Goal: Task Accomplishment & Management: Use online tool/utility

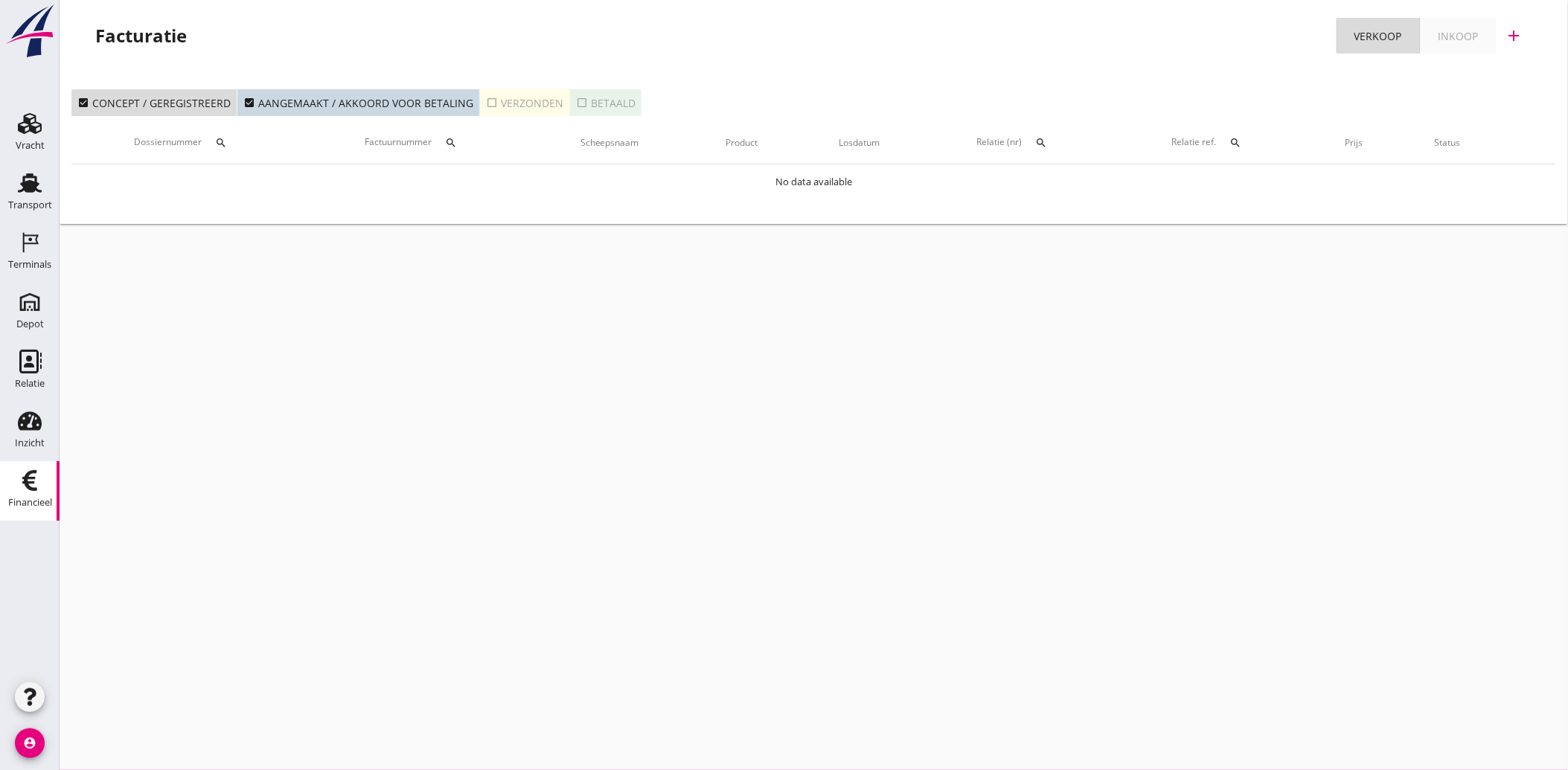
click at [486, 104] on icon "check_box_outline_blank" at bounding box center [491, 102] width 12 height 12
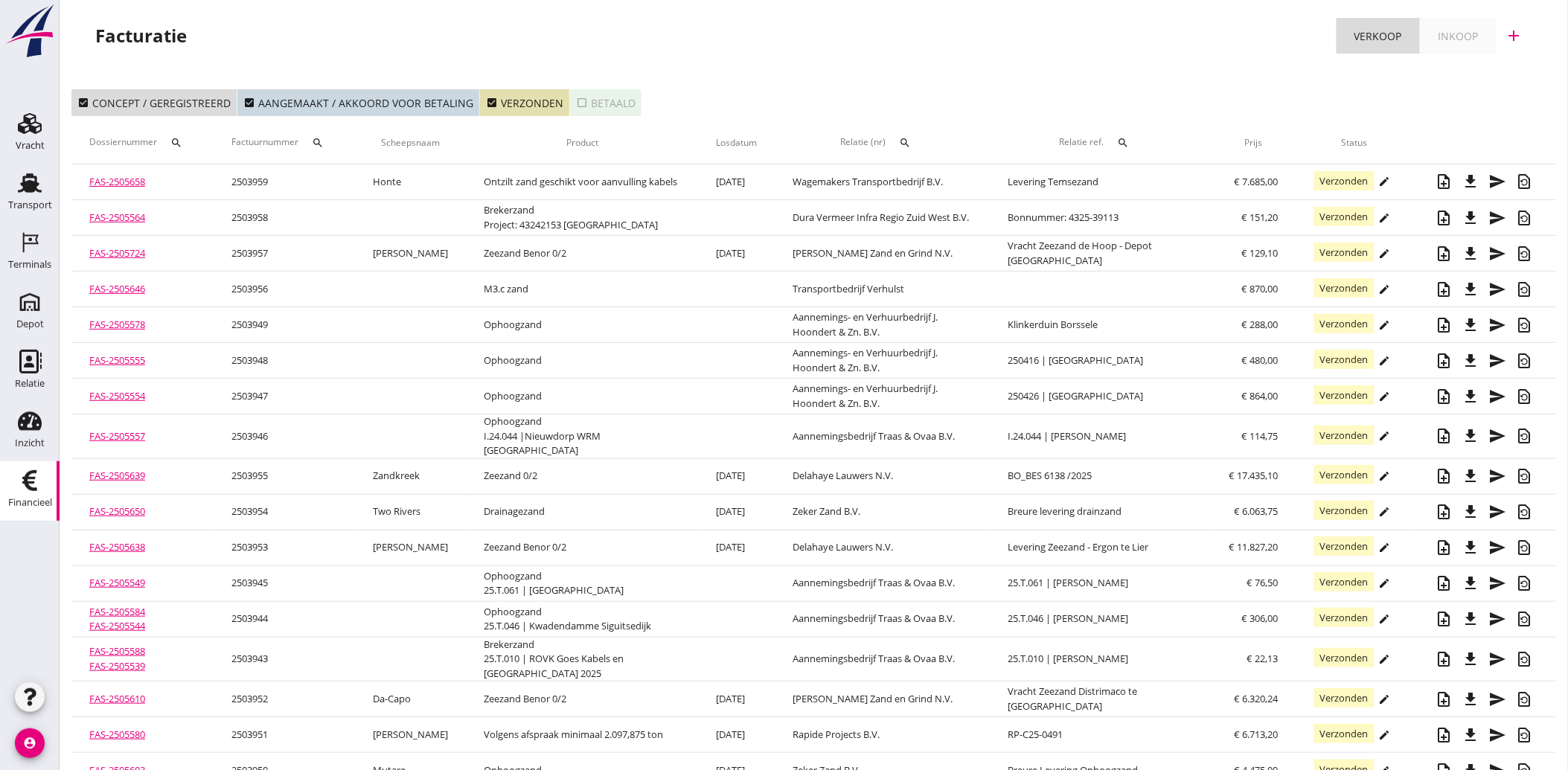
click at [911, 143] on icon "search" at bounding box center [905, 143] width 12 height 12
click at [926, 182] on input "text" at bounding box center [983, 185] width 155 height 24
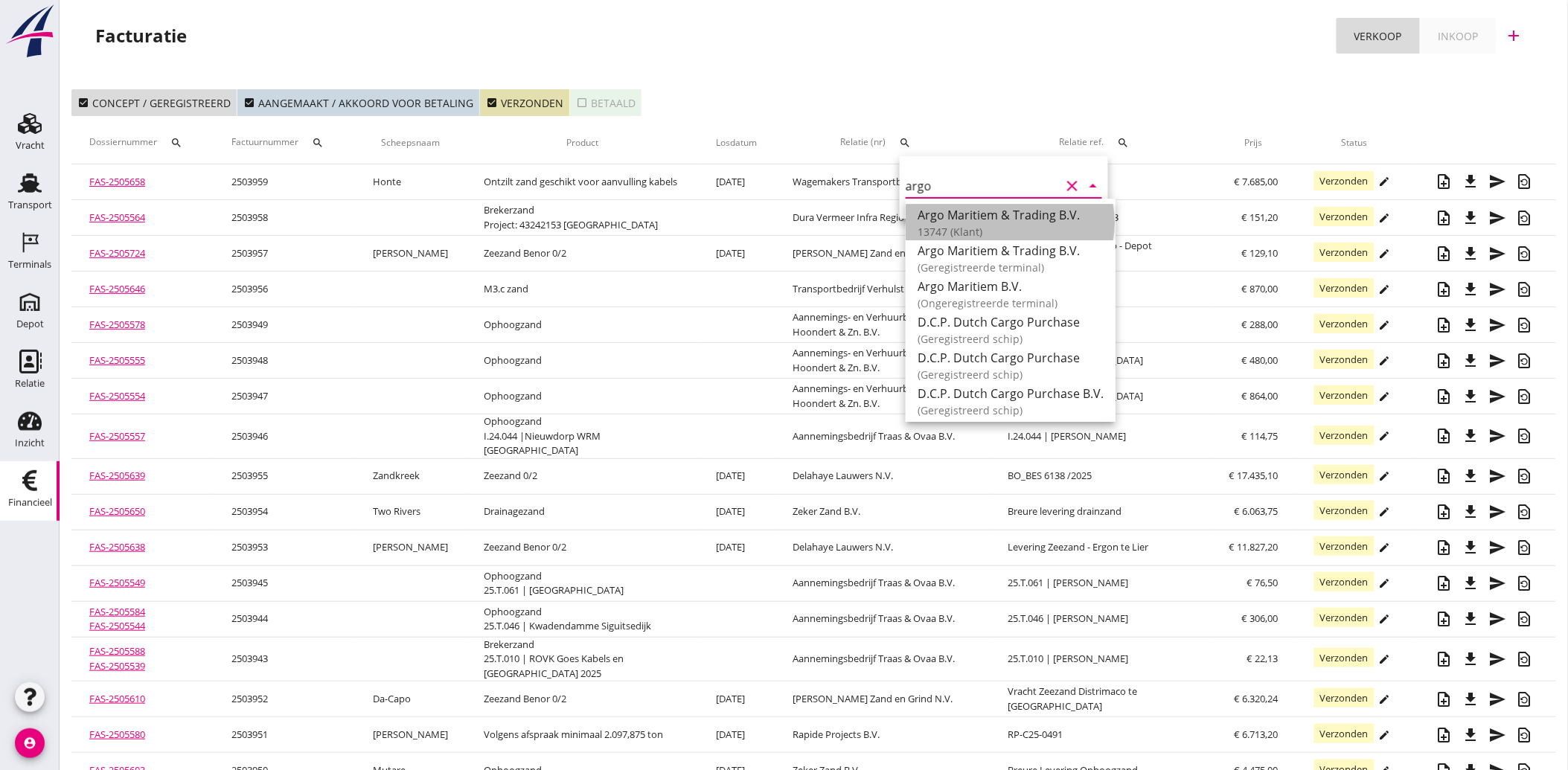
click at [959, 224] on div "13747 (Klant)" at bounding box center [1010, 232] width 186 height 16
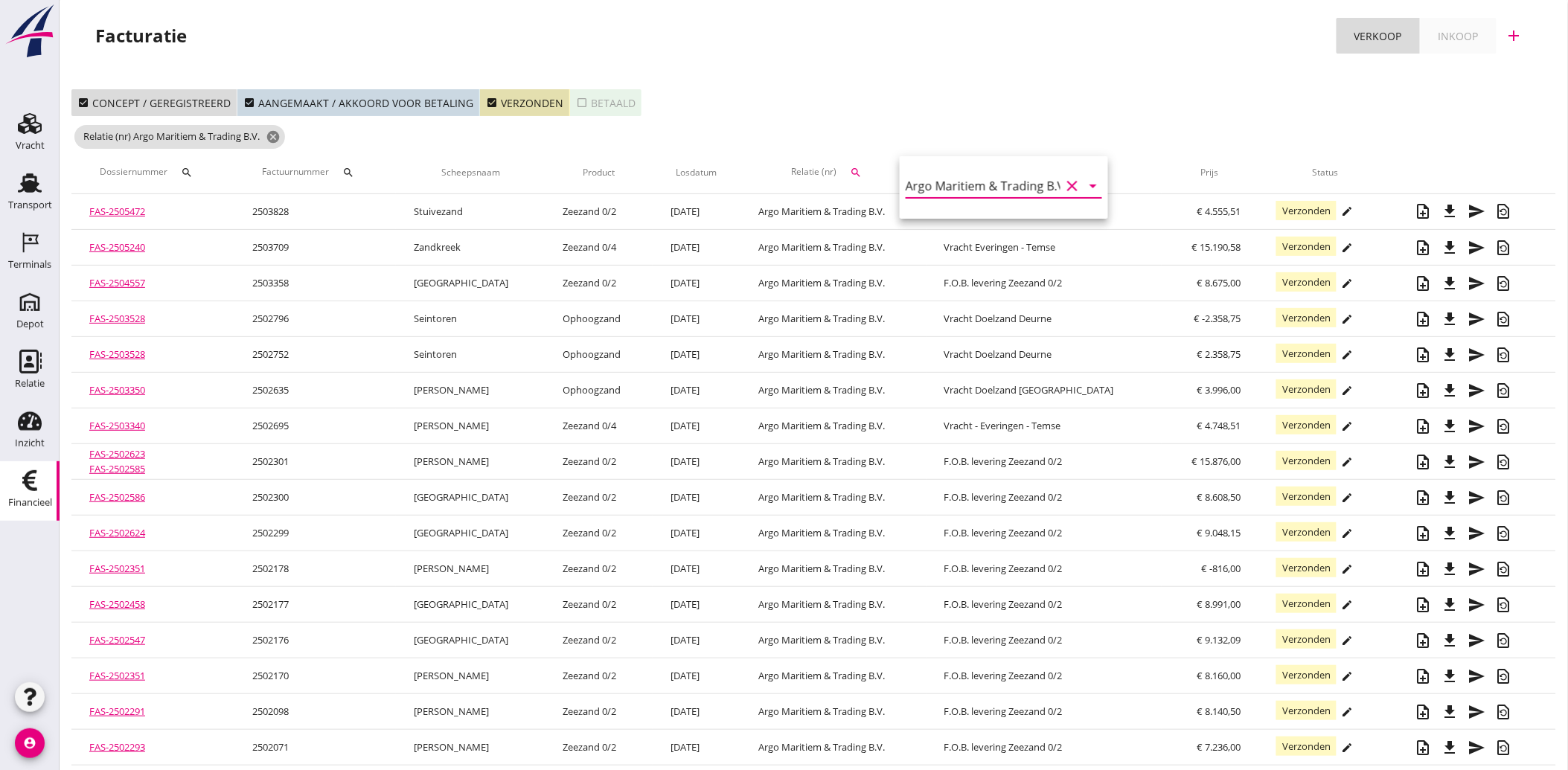
type input "Argo Maritiem & Trading B.V. (13747)"
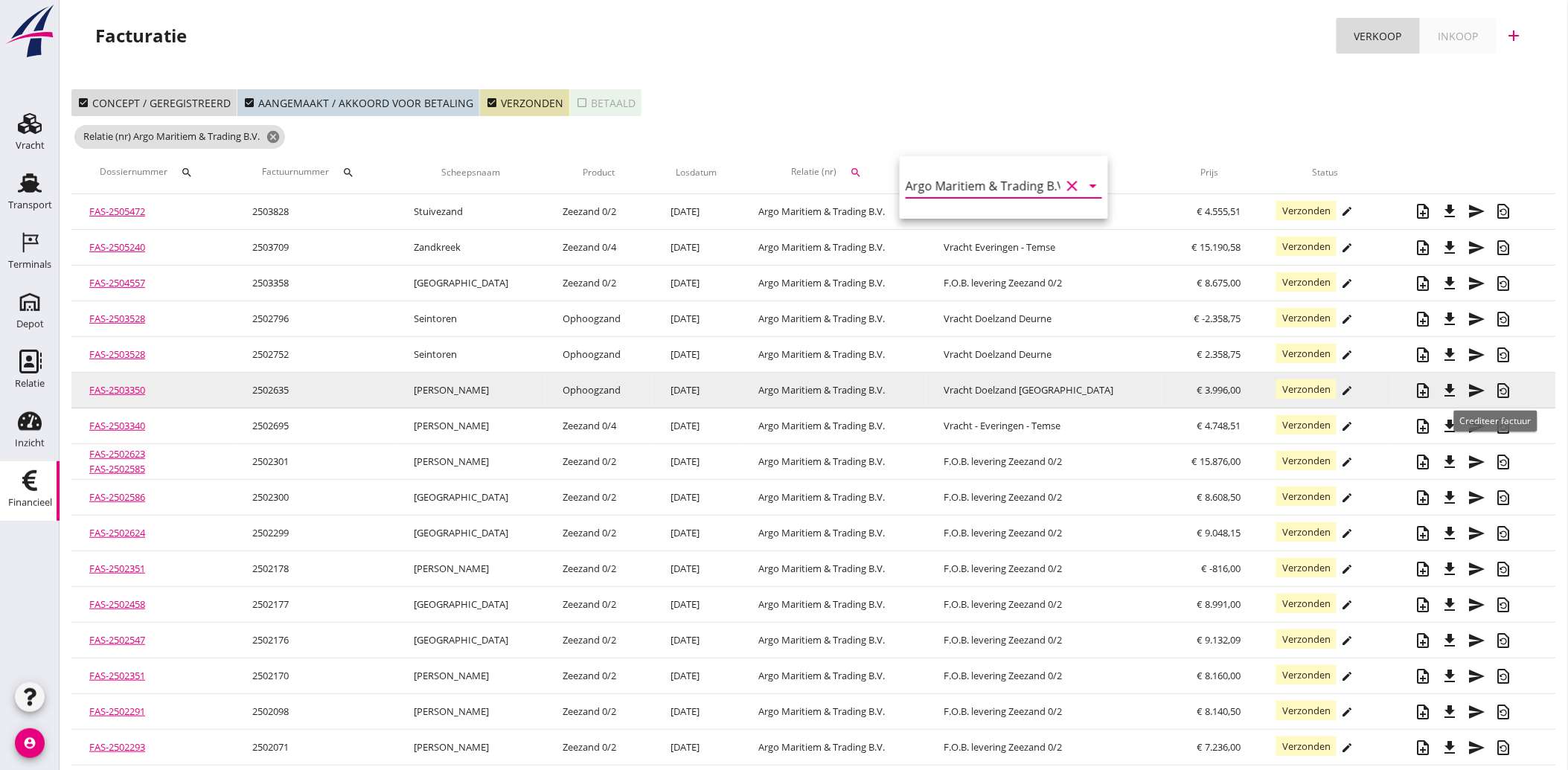
click at [1497, 387] on icon "restore_page" at bounding box center [1504, 390] width 18 height 18
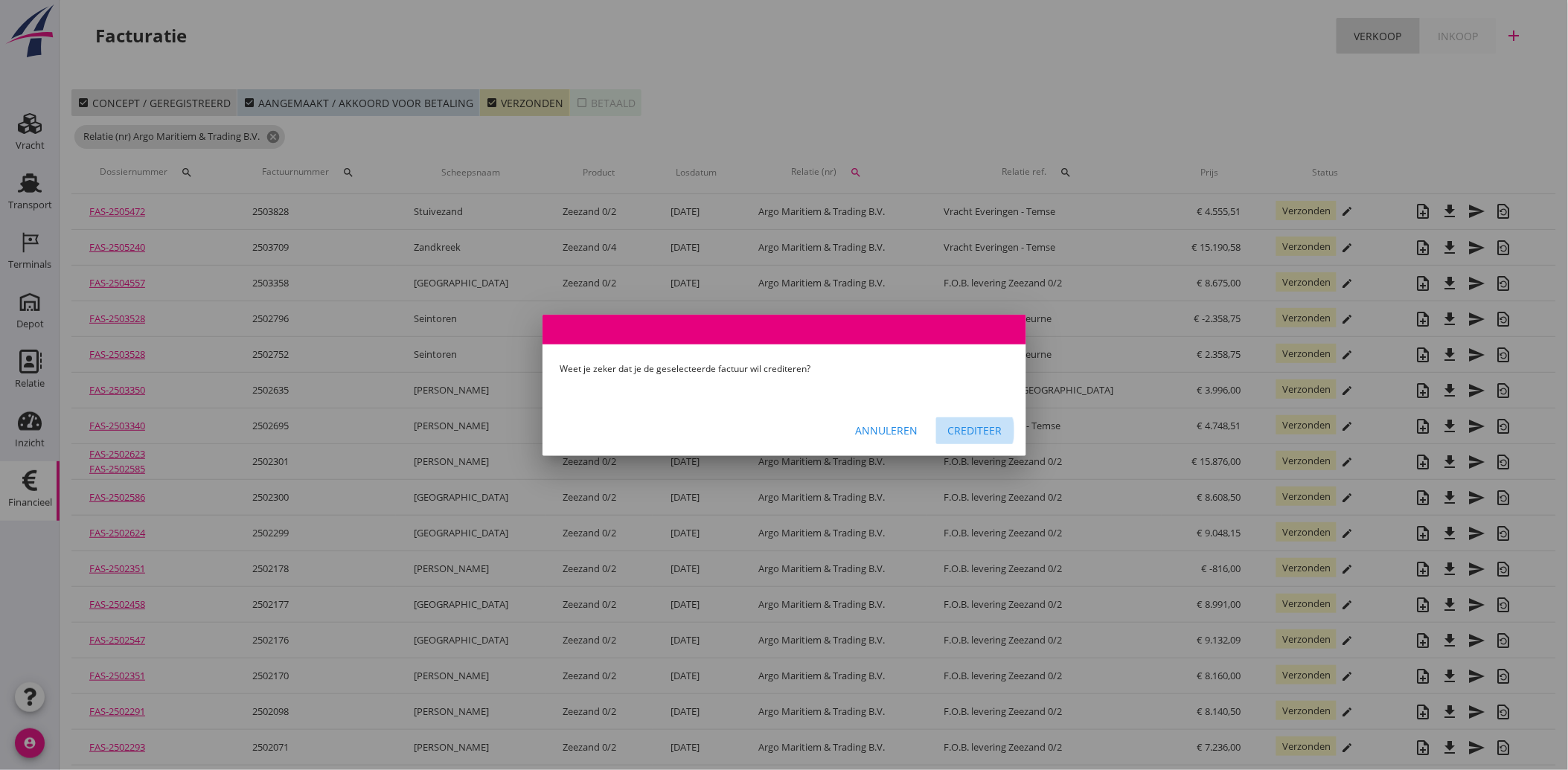
click at [960, 435] on div "Crediteer" at bounding box center [975, 430] width 54 height 16
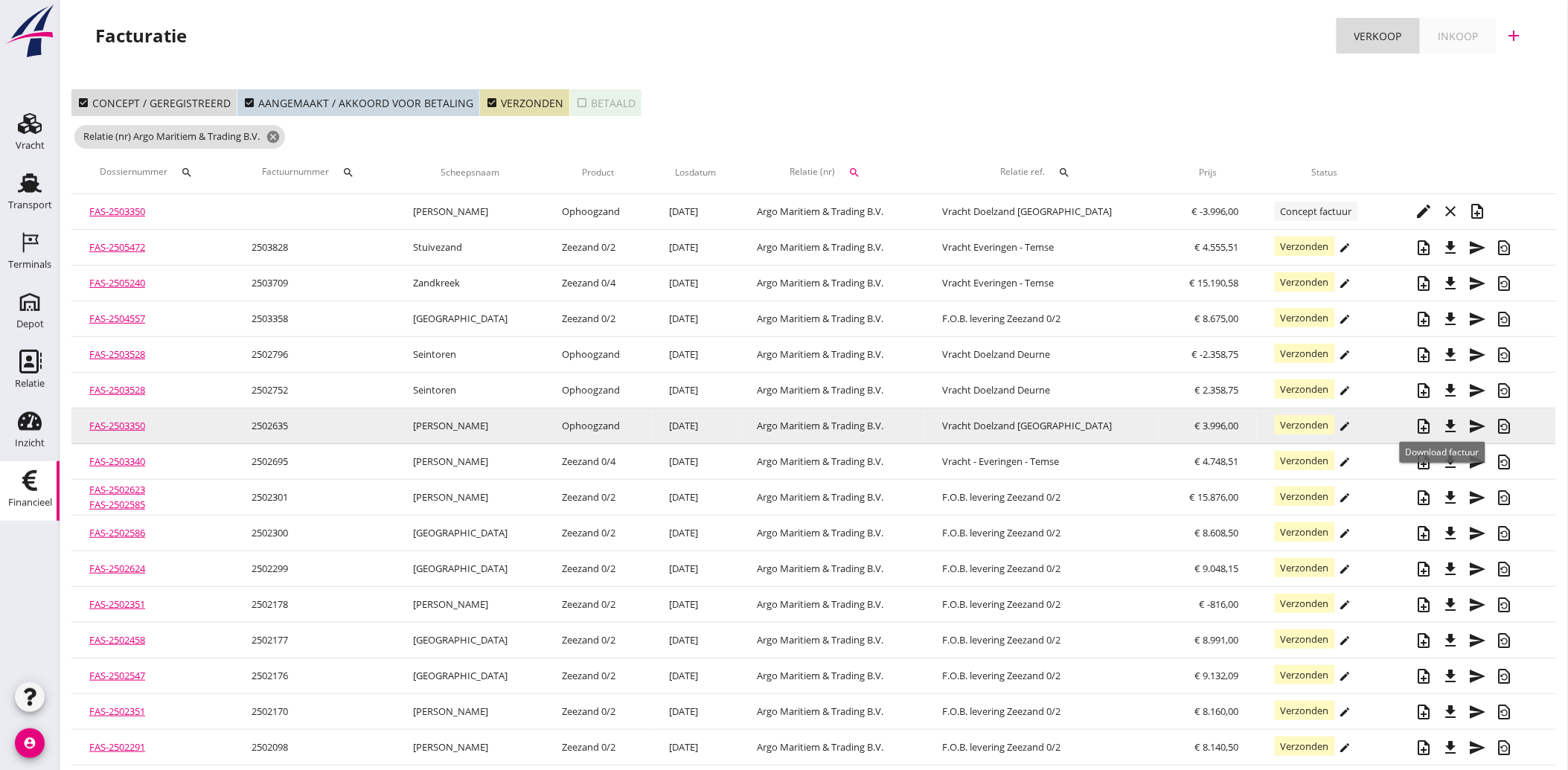
click at [1441, 422] on icon "file_download" at bounding box center [1450, 427] width 18 height 18
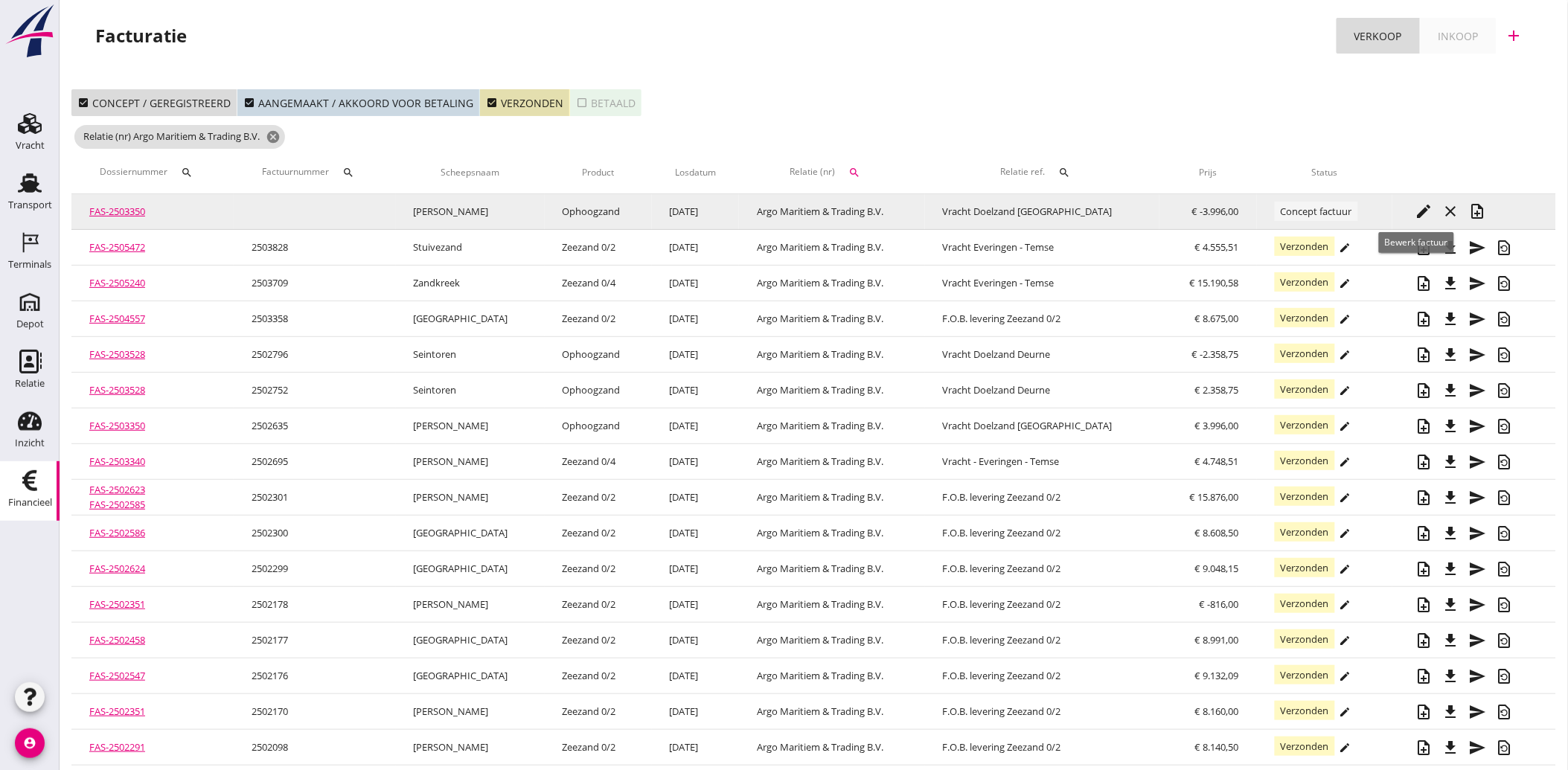
click at [1415, 209] on icon "edit" at bounding box center [1424, 211] width 18 height 18
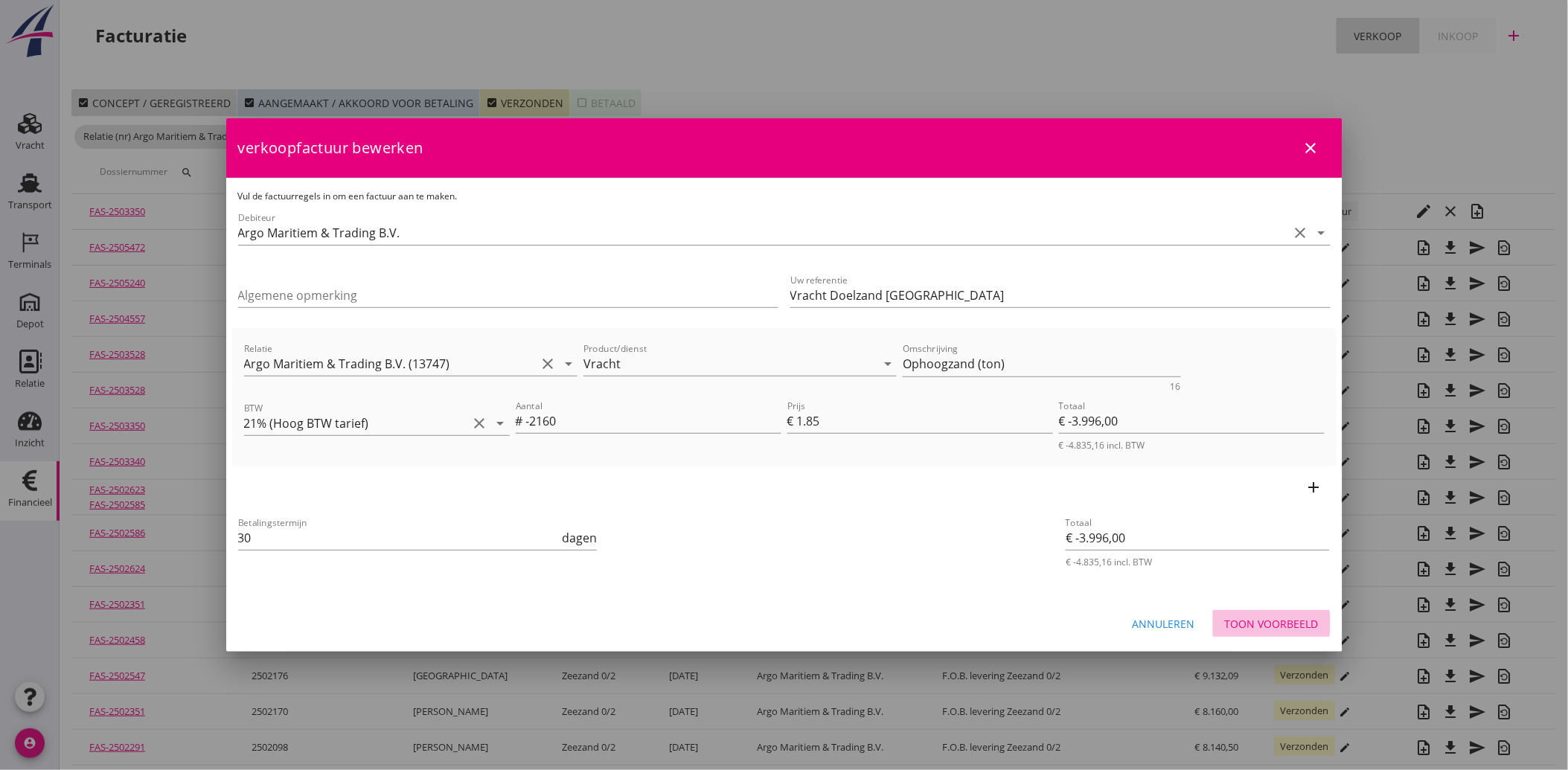
click at [1298, 618] on div "Toon voorbeeld" at bounding box center [1271, 625] width 94 height 16
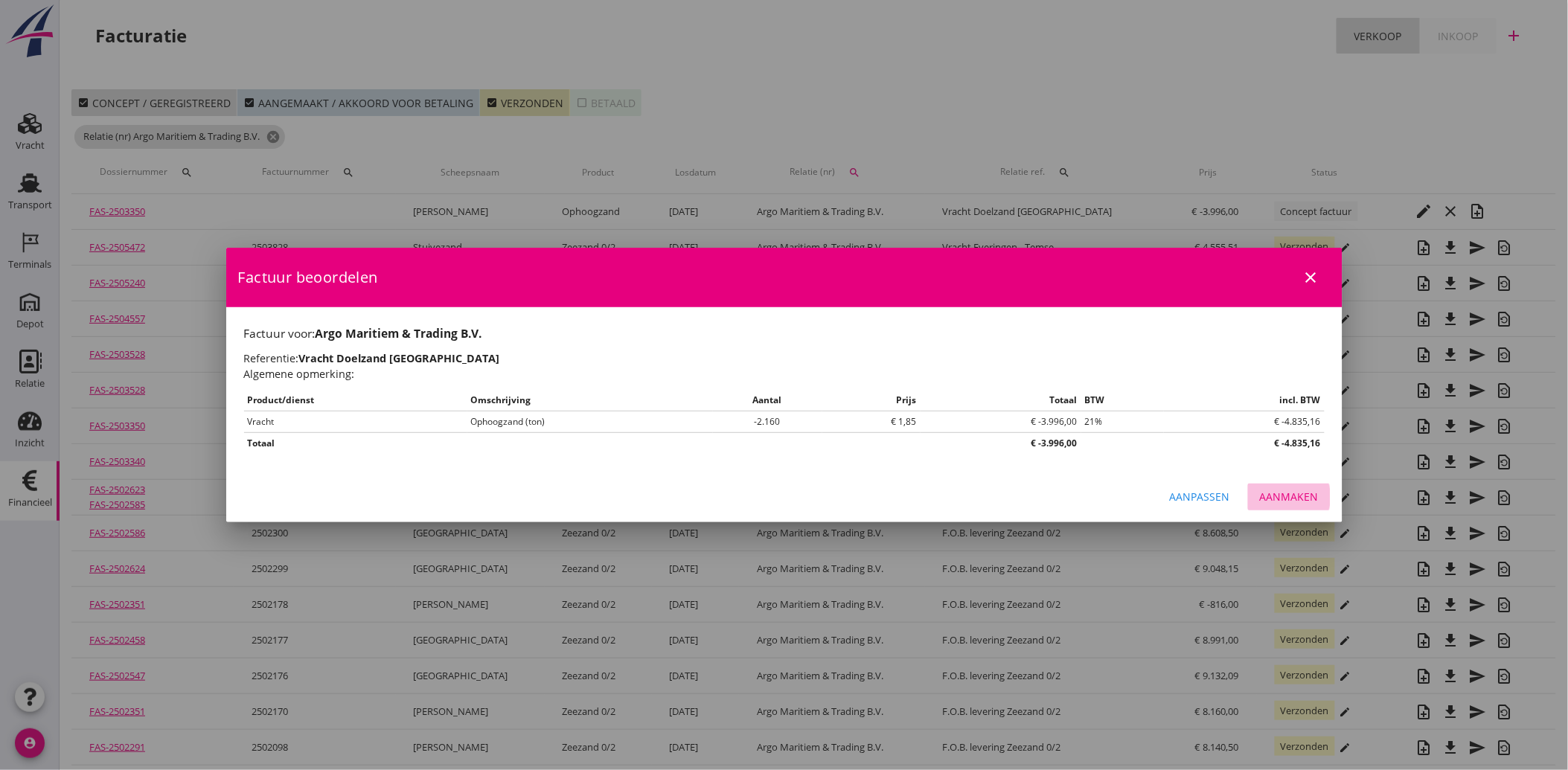
click at [1297, 501] on div "Aanmaken" at bounding box center [1289, 497] width 59 height 16
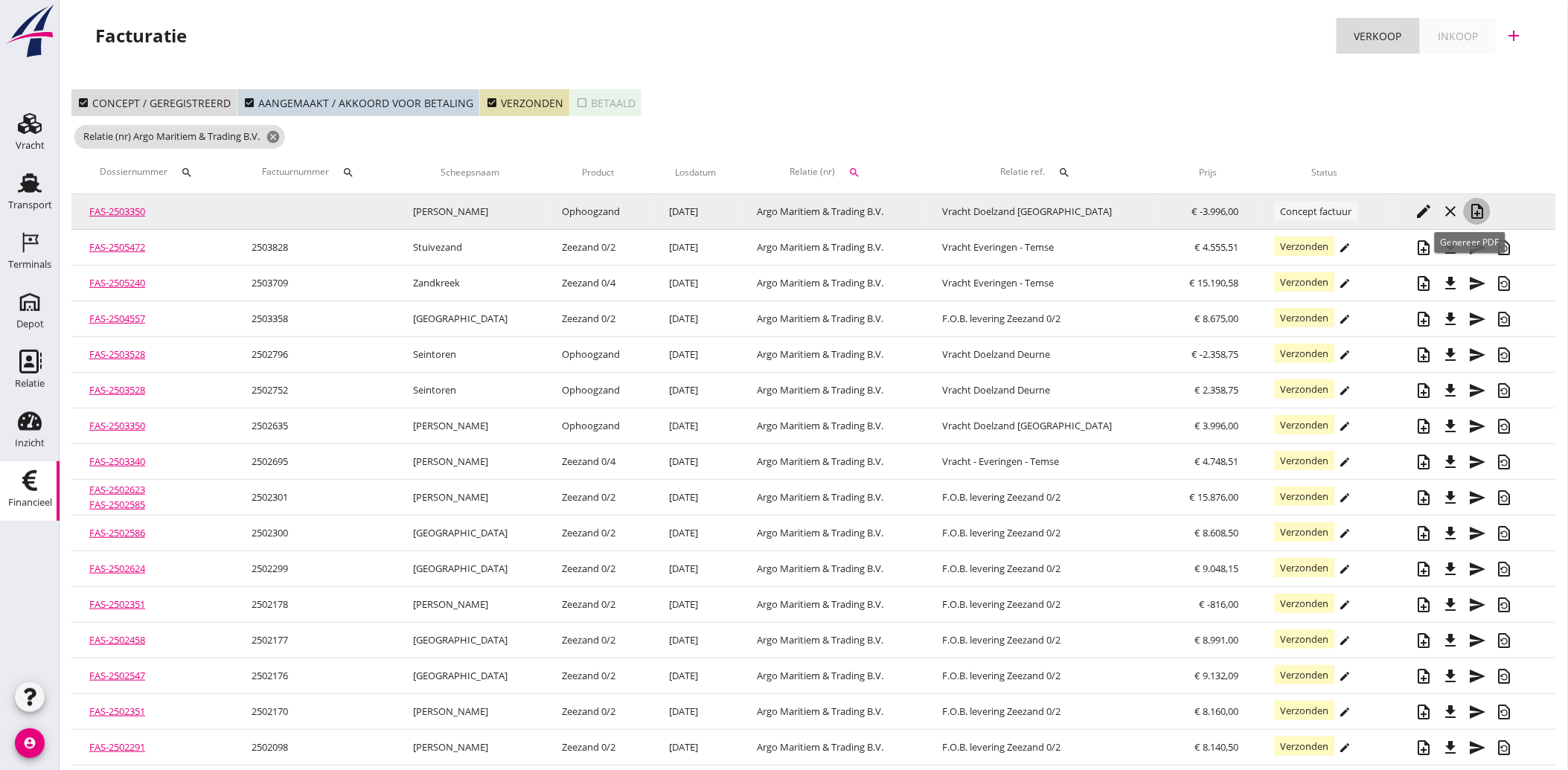
click at [1468, 206] on icon "note_add" at bounding box center [1477, 211] width 18 height 18
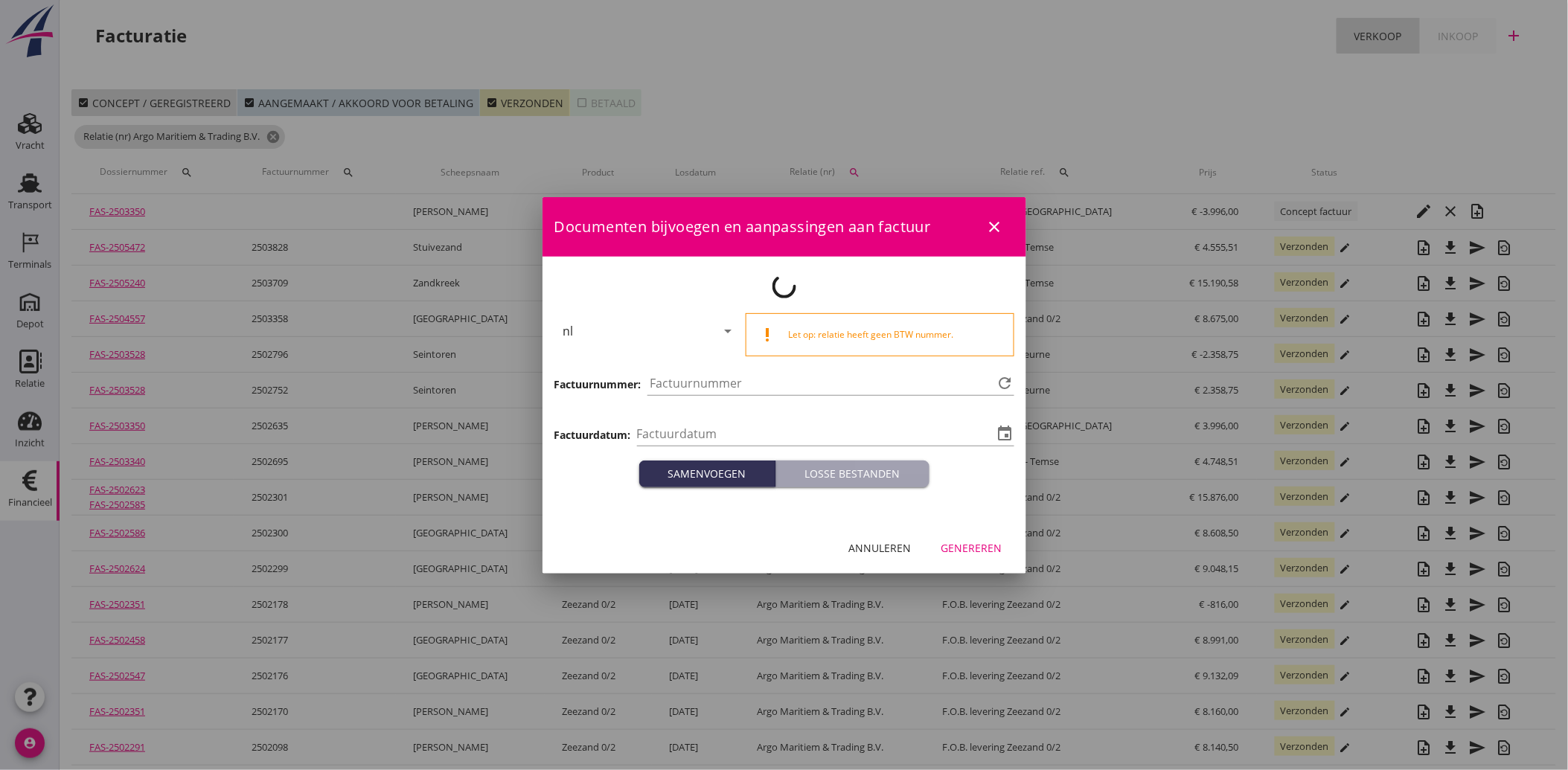
type input "[DATE]"
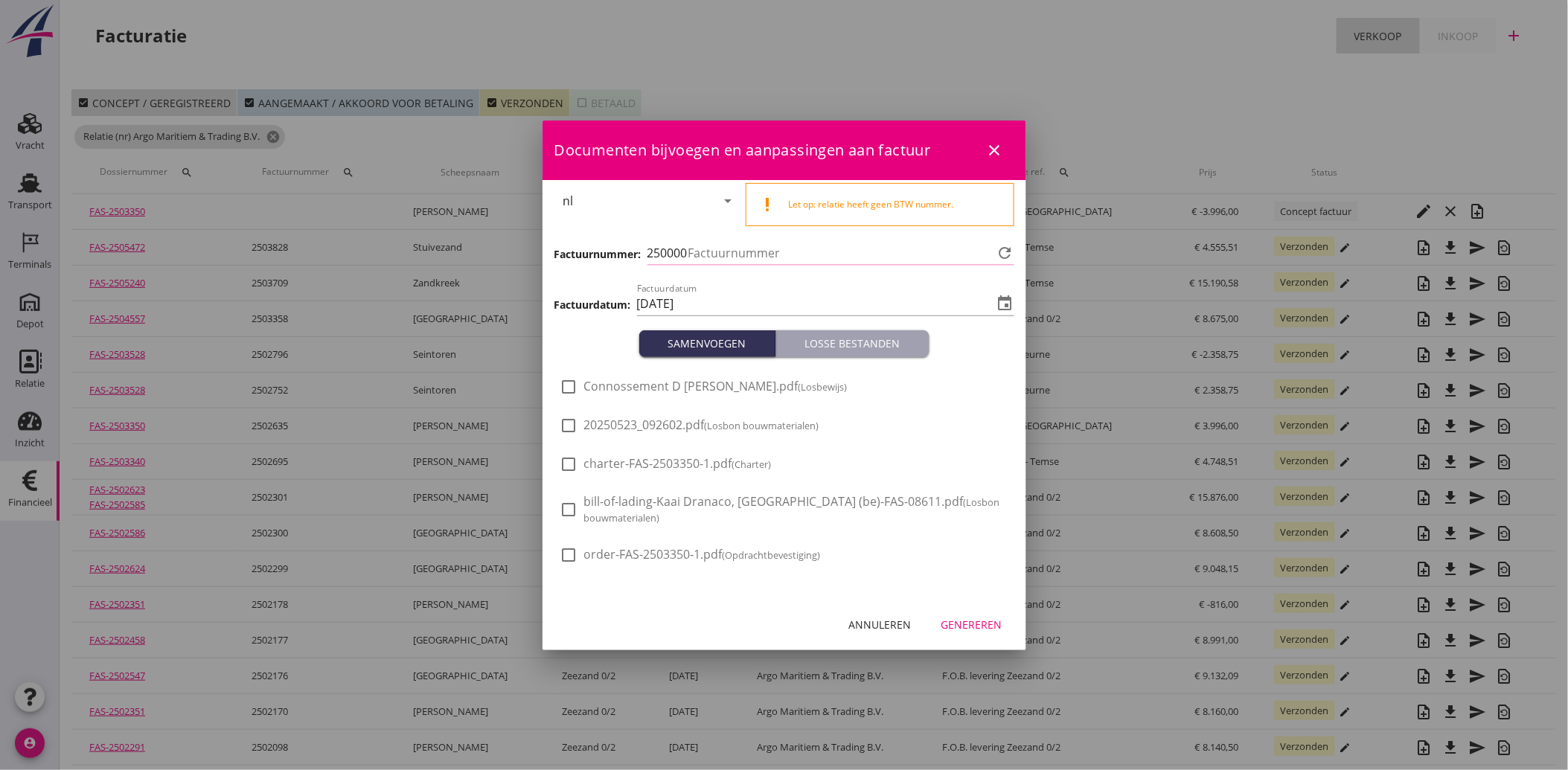
type input "3960"
click at [971, 614] on button "Genereren" at bounding box center [971, 626] width 85 height 27
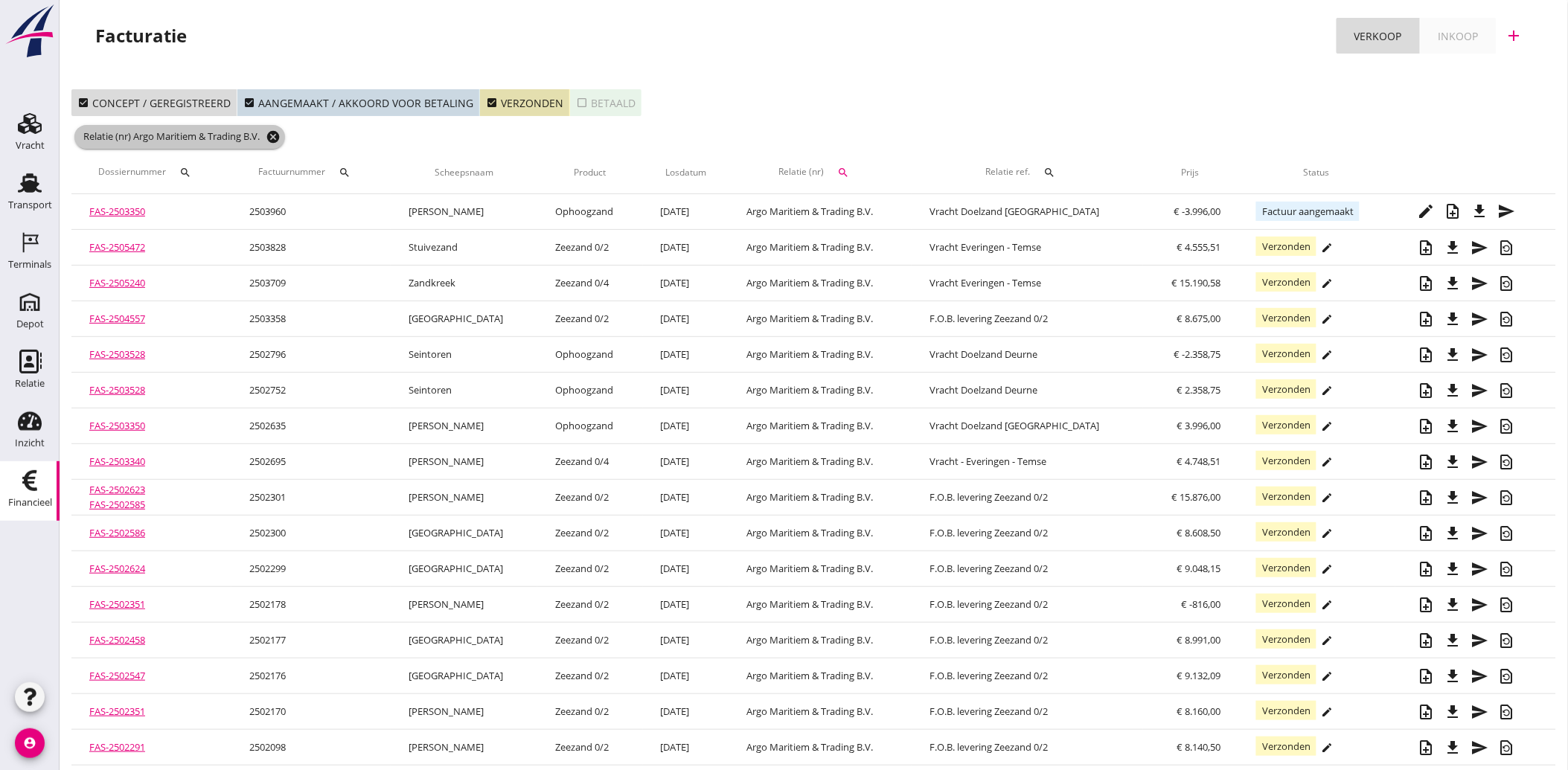
click at [277, 137] on icon "cancel" at bounding box center [273, 136] width 15 height 15
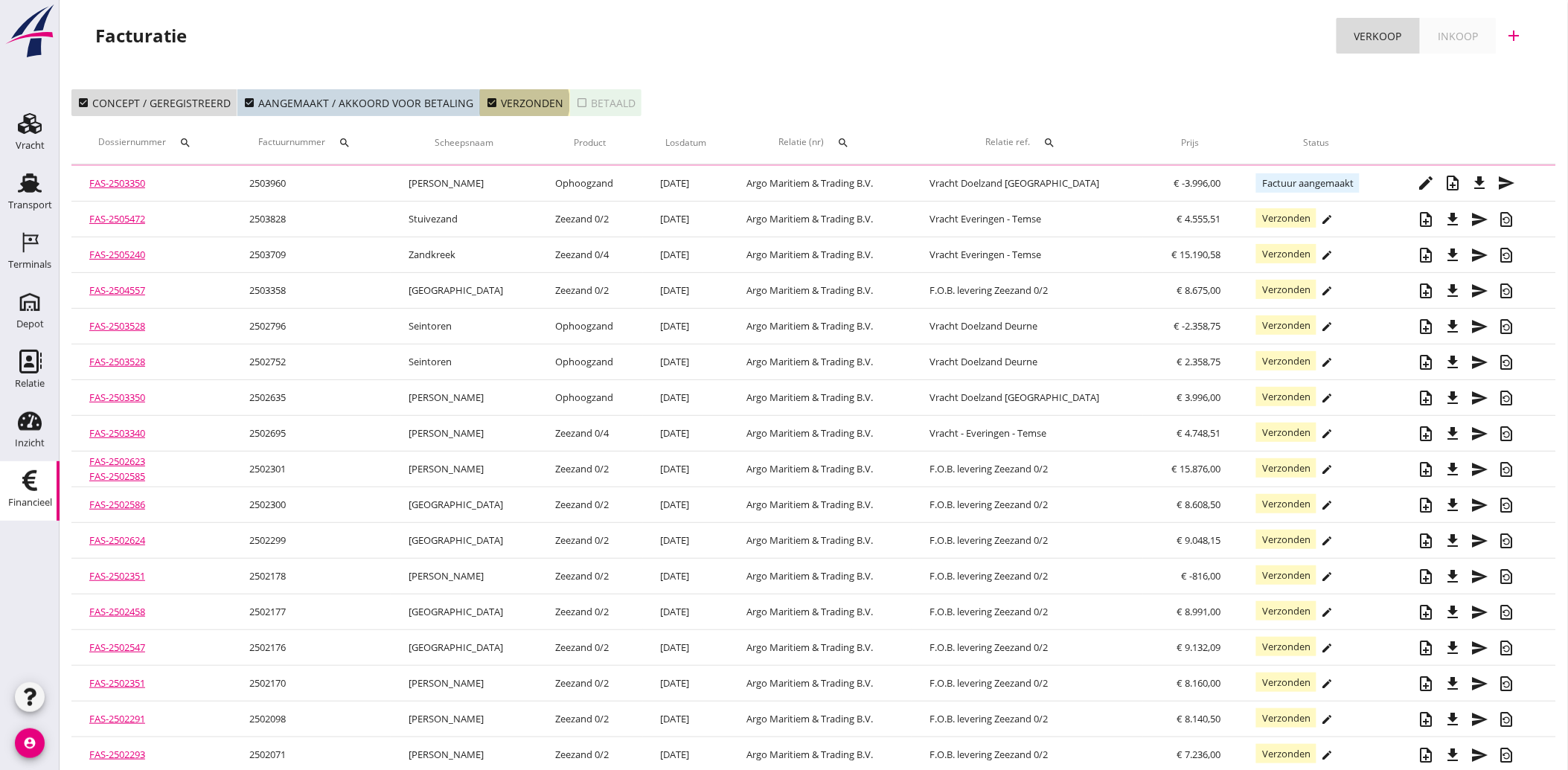
click at [486, 105] on icon "check_box" at bounding box center [491, 102] width 12 height 12
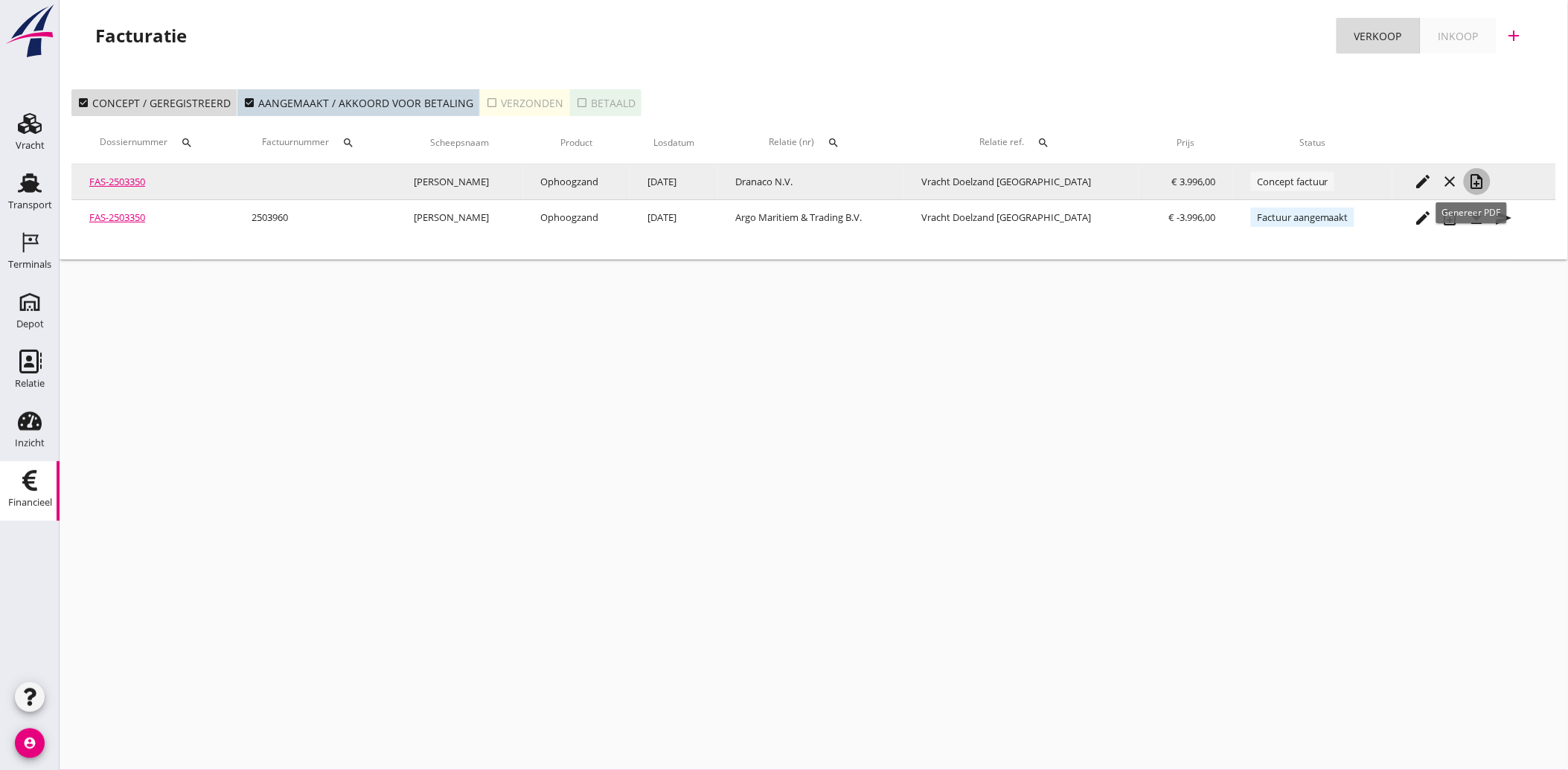
click at [1475, 181] on icon "note_add" at bounding box center [1477, 182] width 18 height 18
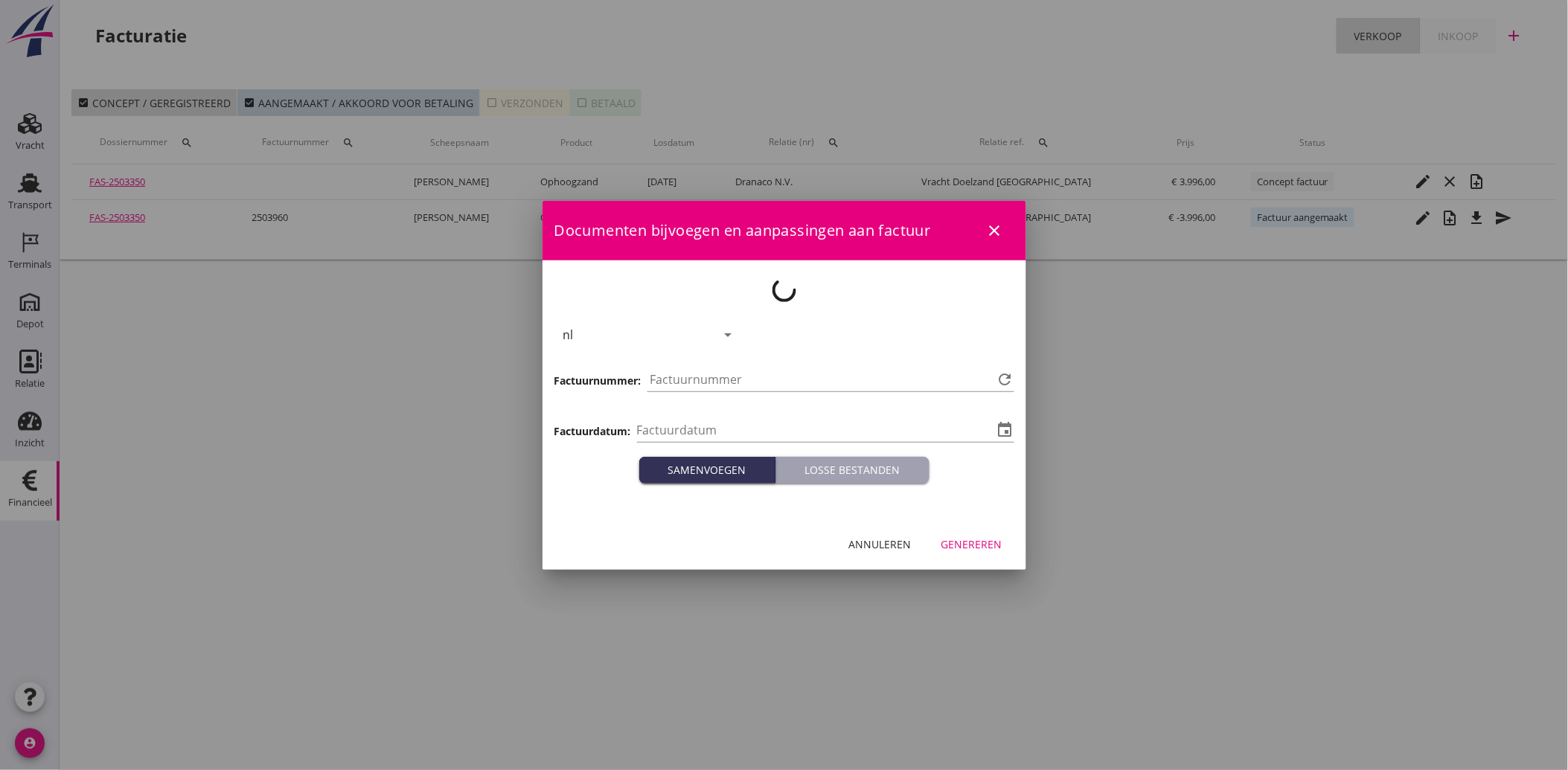
type input "[DATE]"
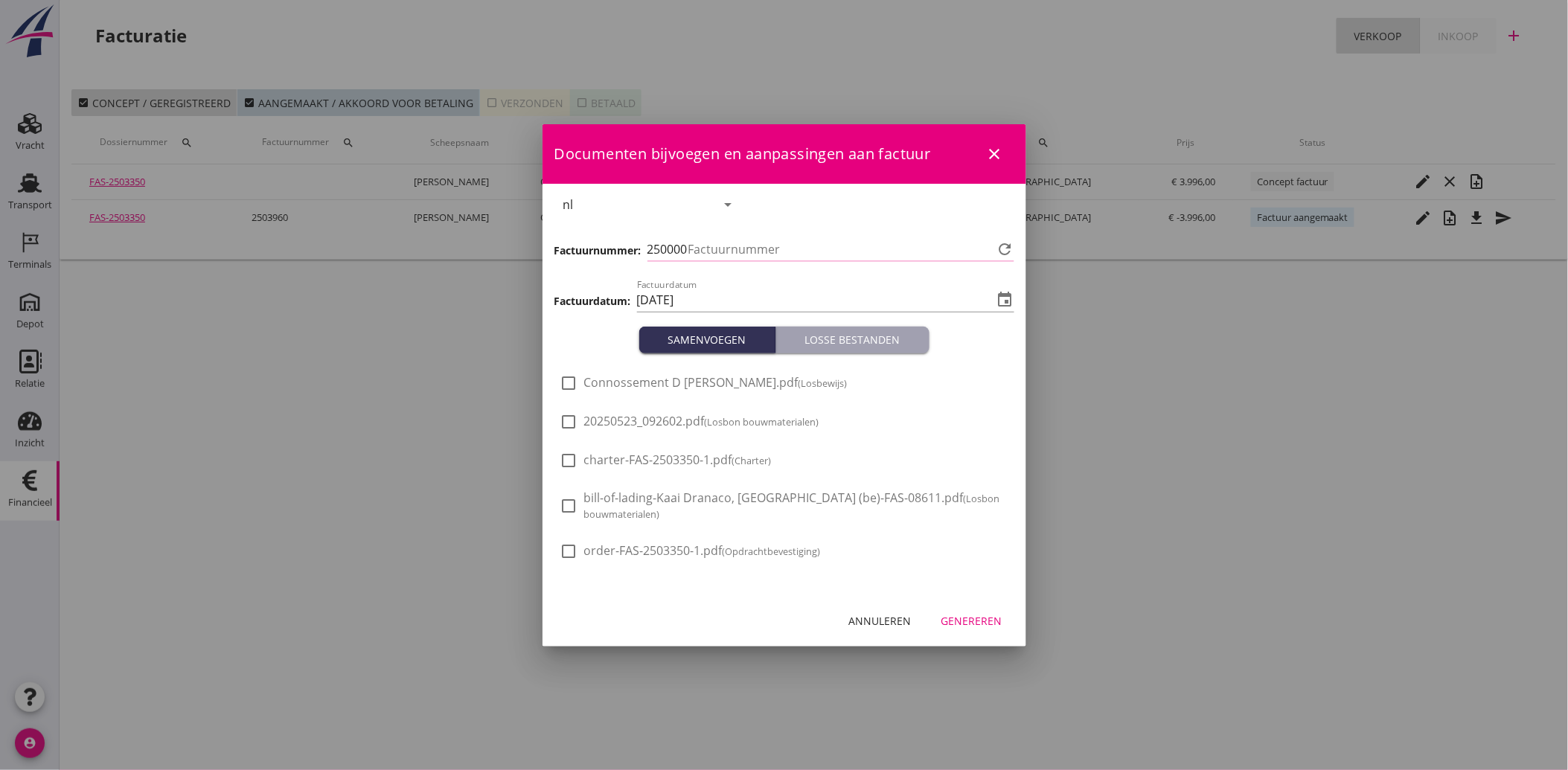
type input "3961"
click at [671, 422] on span "20250523_092602.pdf (Losbon bouwmaterialen)" at bounding box center [702, 422] width 235 height 16
checkbox input "true"
click at [993, 629] on button "Genereren" at bounding box center [971, 621] width 85 height 27
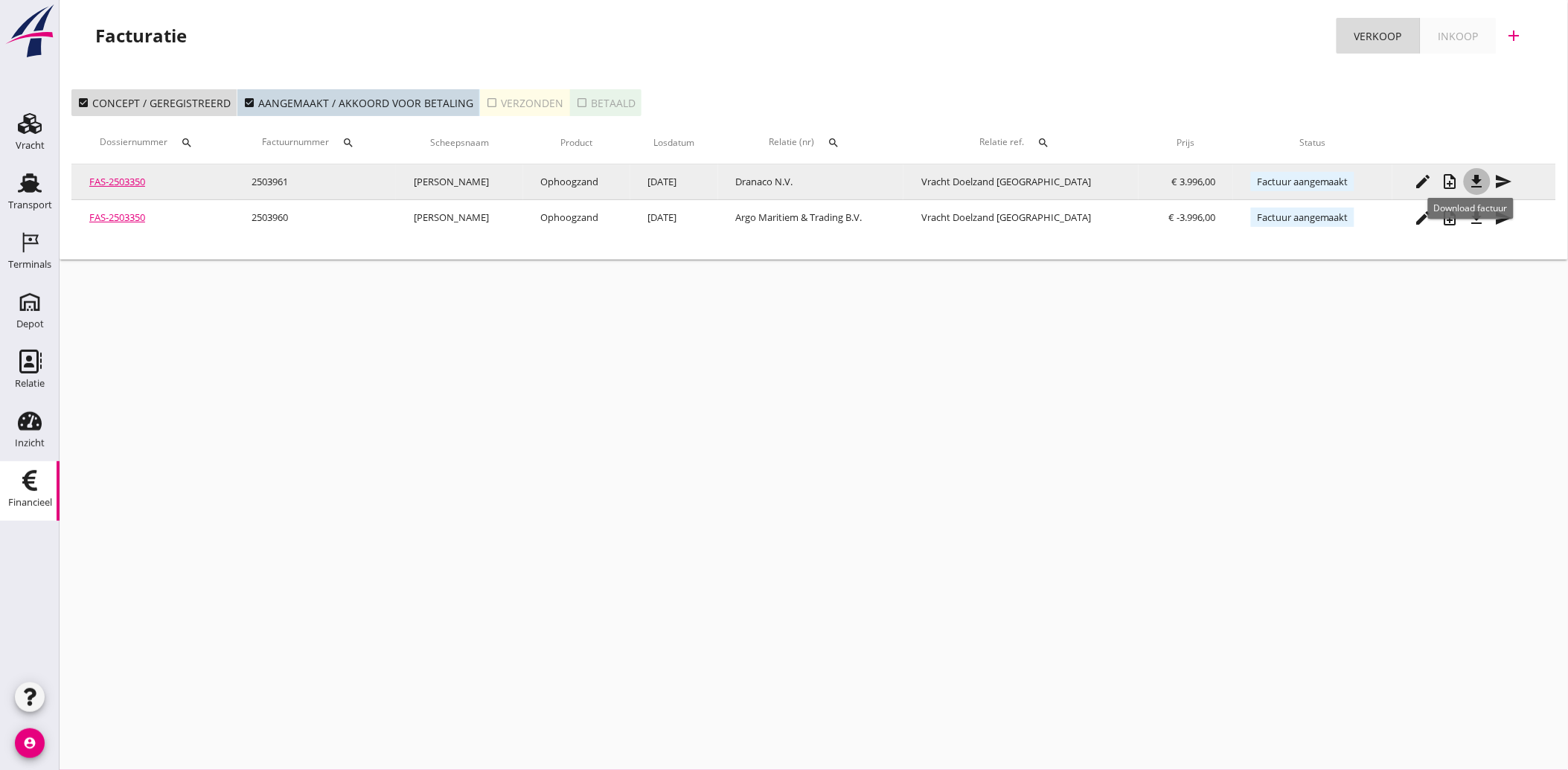
click at [1471, 176] on icon "file_download" at bounding box center [1477, 182] width 18 height 18
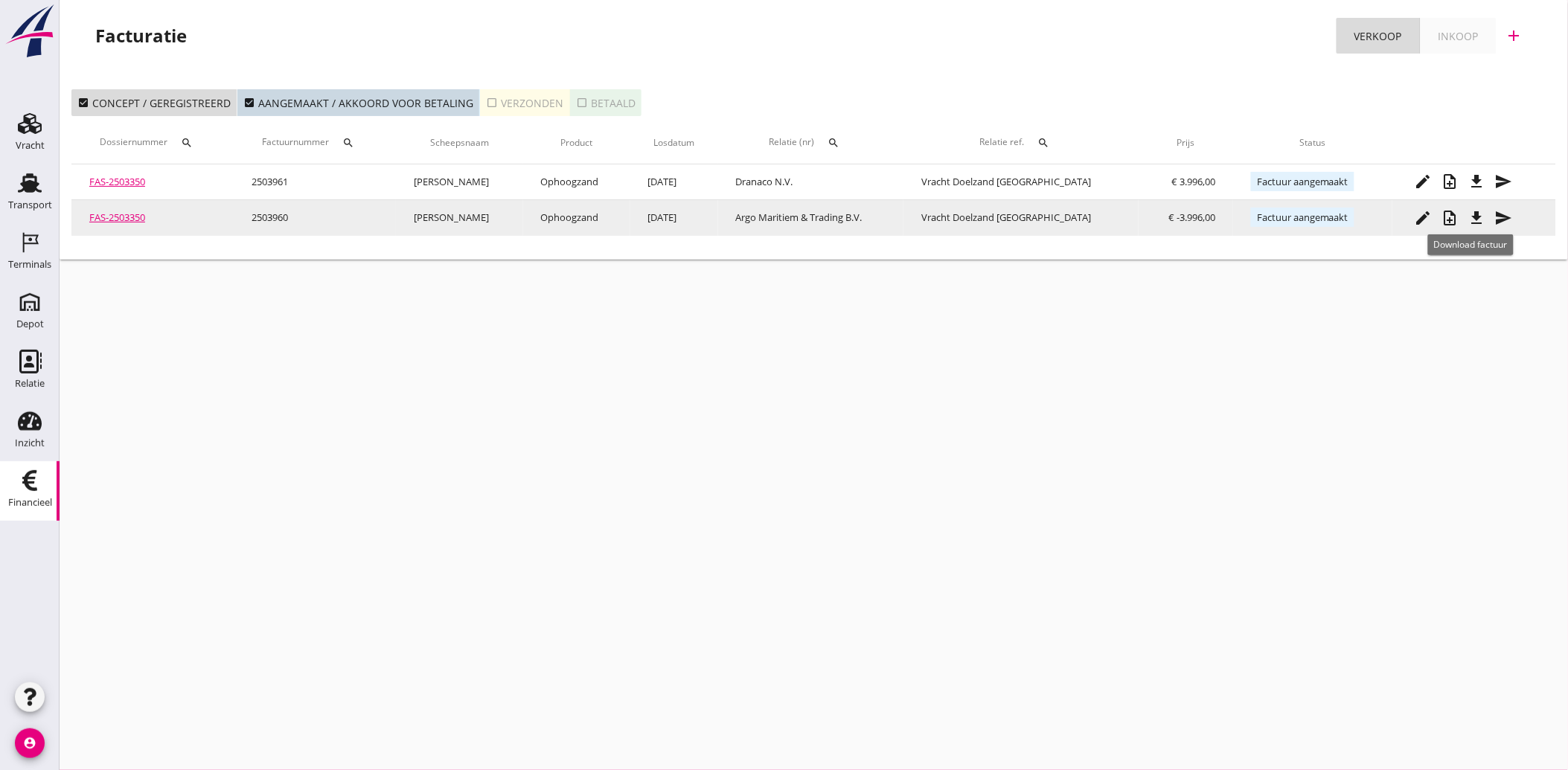
click at [1474, 217] on icon "file_download" at bounding box center [1477, 218] width 18 height 18
click at [1499, 219] on icon "send" at bounding box center [1504, 218] width 18 height 18
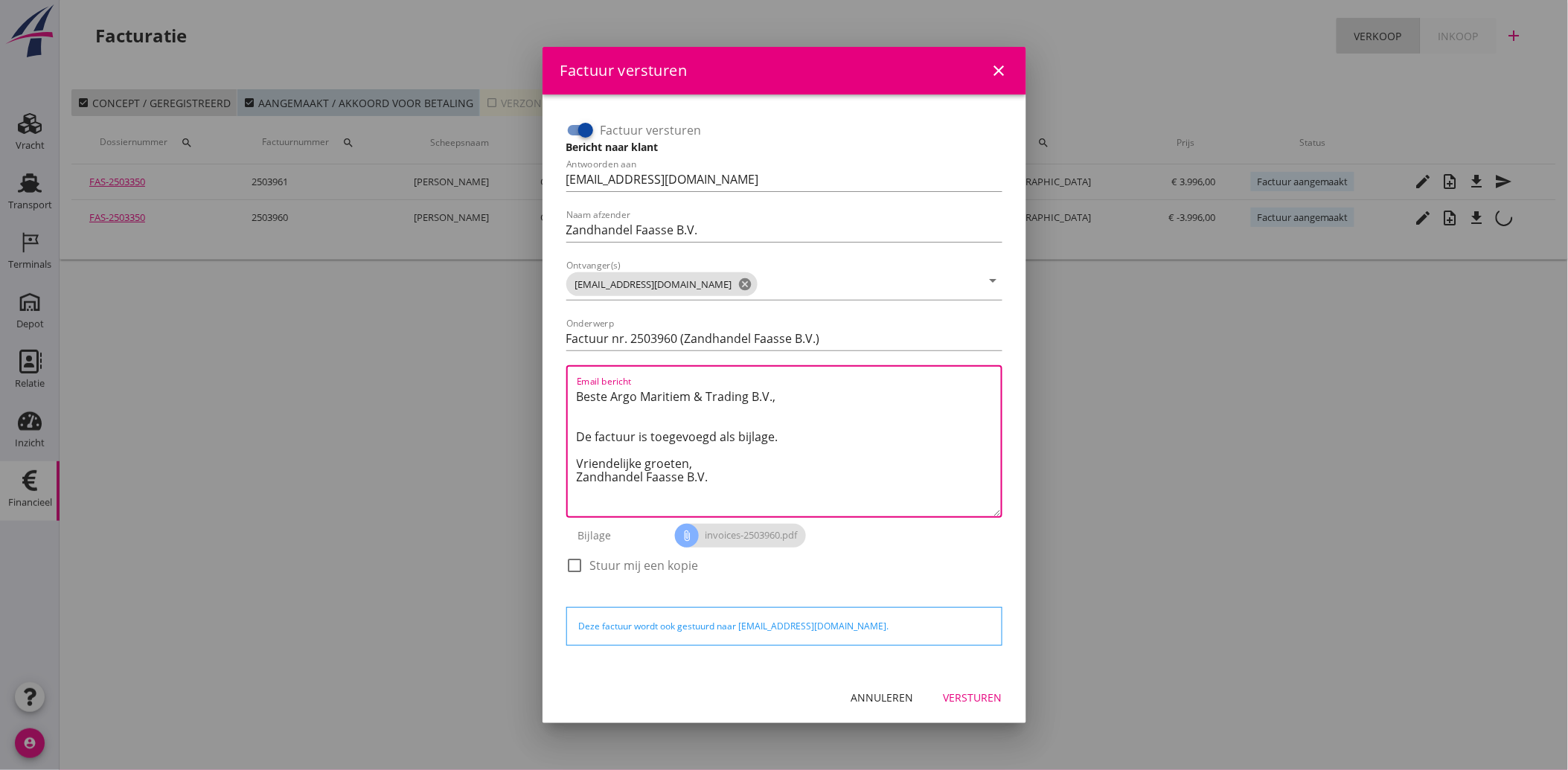
drag, startPoint x: 711, startPoint y: 478, endPoint x: 559, endPoint y: 390, distance: 175.6
click at [559, 390] on div "Factuur versturen Bericht naar klant Antwoorden aan [EMAIL_ADDRESS][DOMAIN_NAME…" at bounding box center [784, 382] width 460 height 553
paste textarea "Geachte heer/mevrouw, Hierbij zenden wij u onze factuur i.v.m. de door ons aan …"
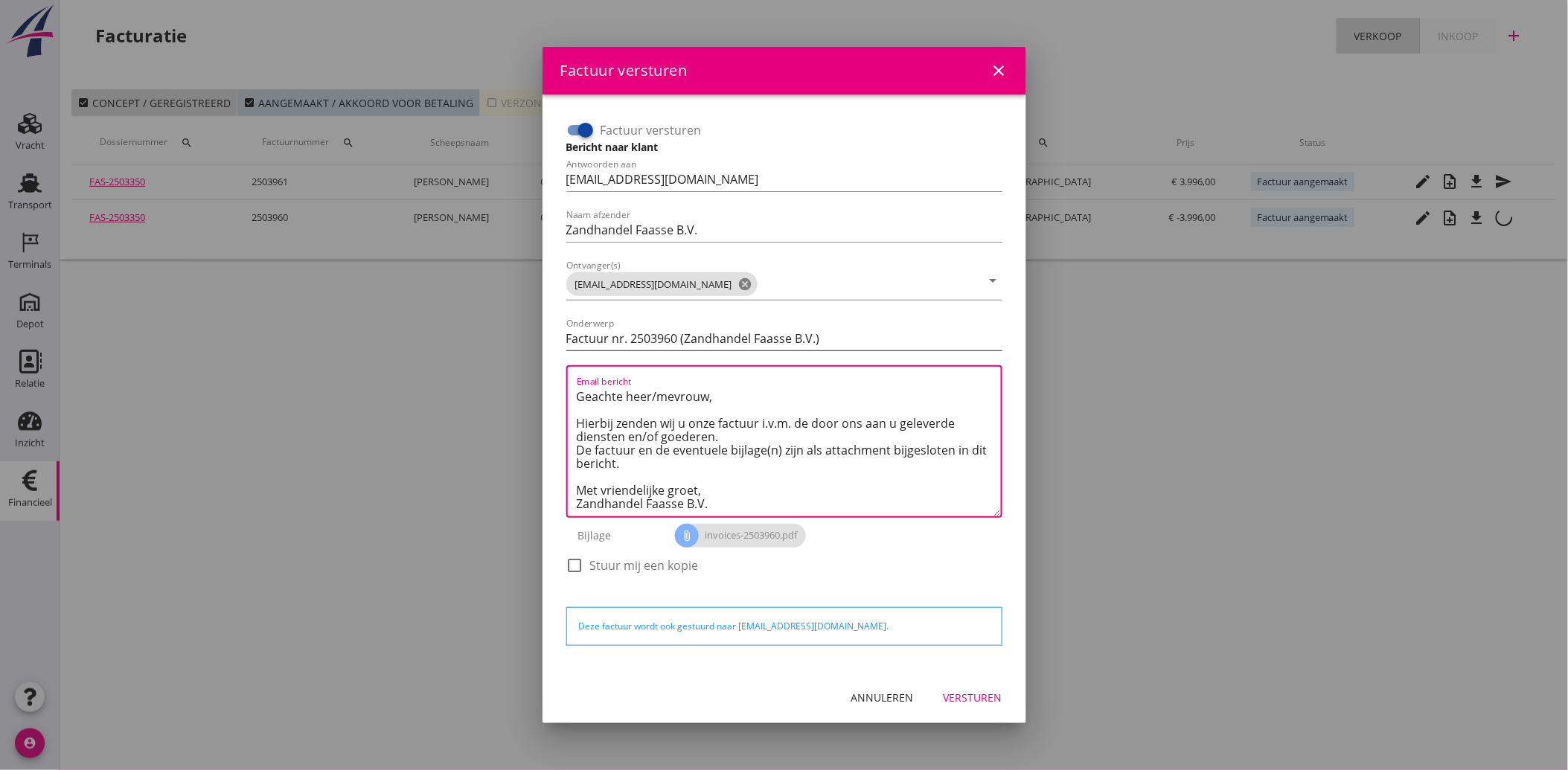
type textarea "Geachte heer/mevrouw, Hierbij zenden wij u onze factuur i.v.m. de door ons aan …"
drag, startPoint x: 570, startPoint y: 341, endPoint x: 528, endPoint y: 344, distance: 42.1
click at [528, 344] on div "Factuur versturen close Factuur versturen Bericht naar klant Antwoorden aan [EM…" at bounding box center [784, 385] width 1568 height 770
type input "Creditfactuur nr. 2503960 (Zandhandel Faasse B.V.)"
click at [979, 700] on div "Versturen" at bounding box center [973, 698] width 59 height 16
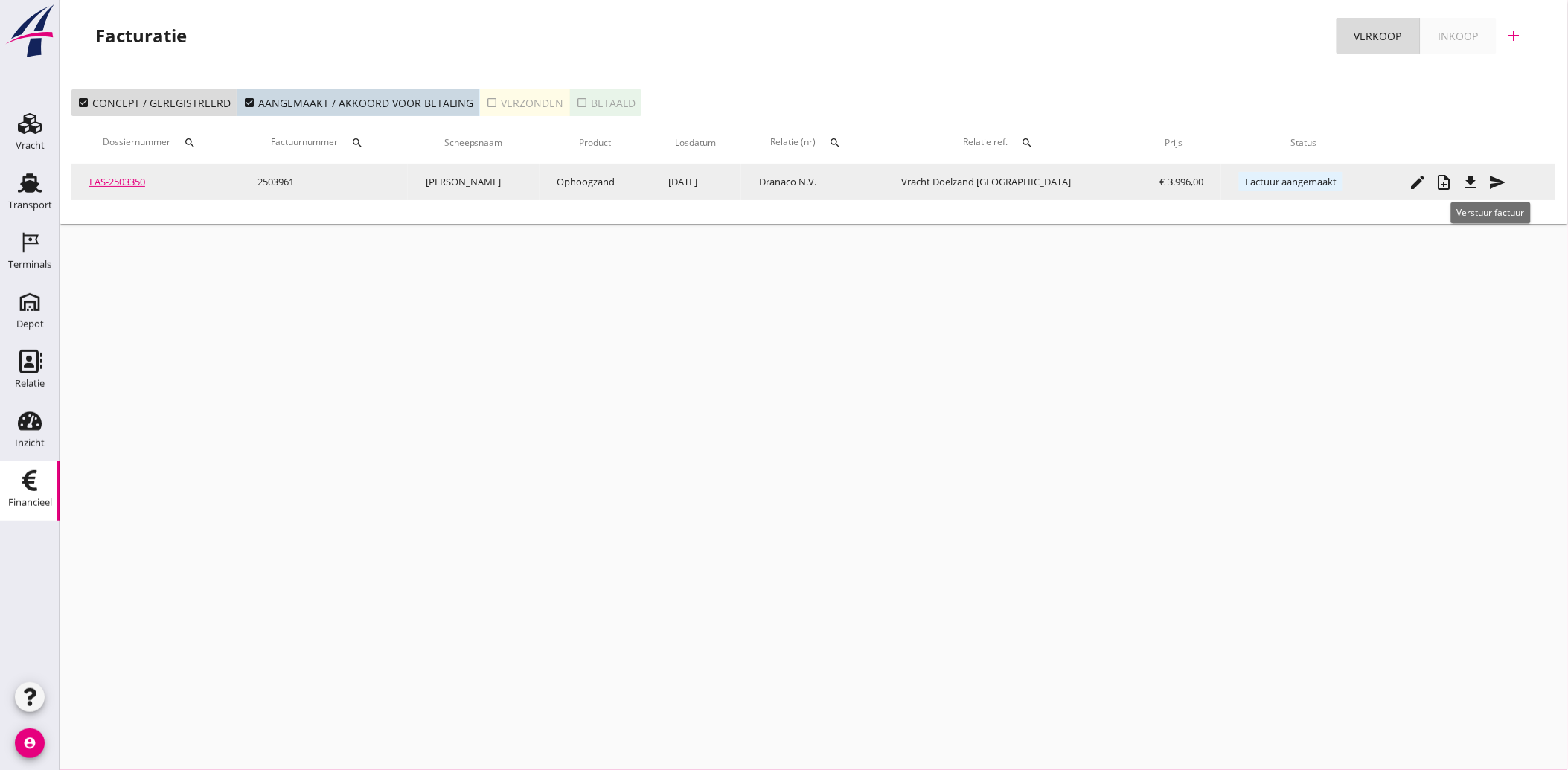
click at [1497, 178] on icon "send" at bounding box center [1498, 183] width 18 height 18
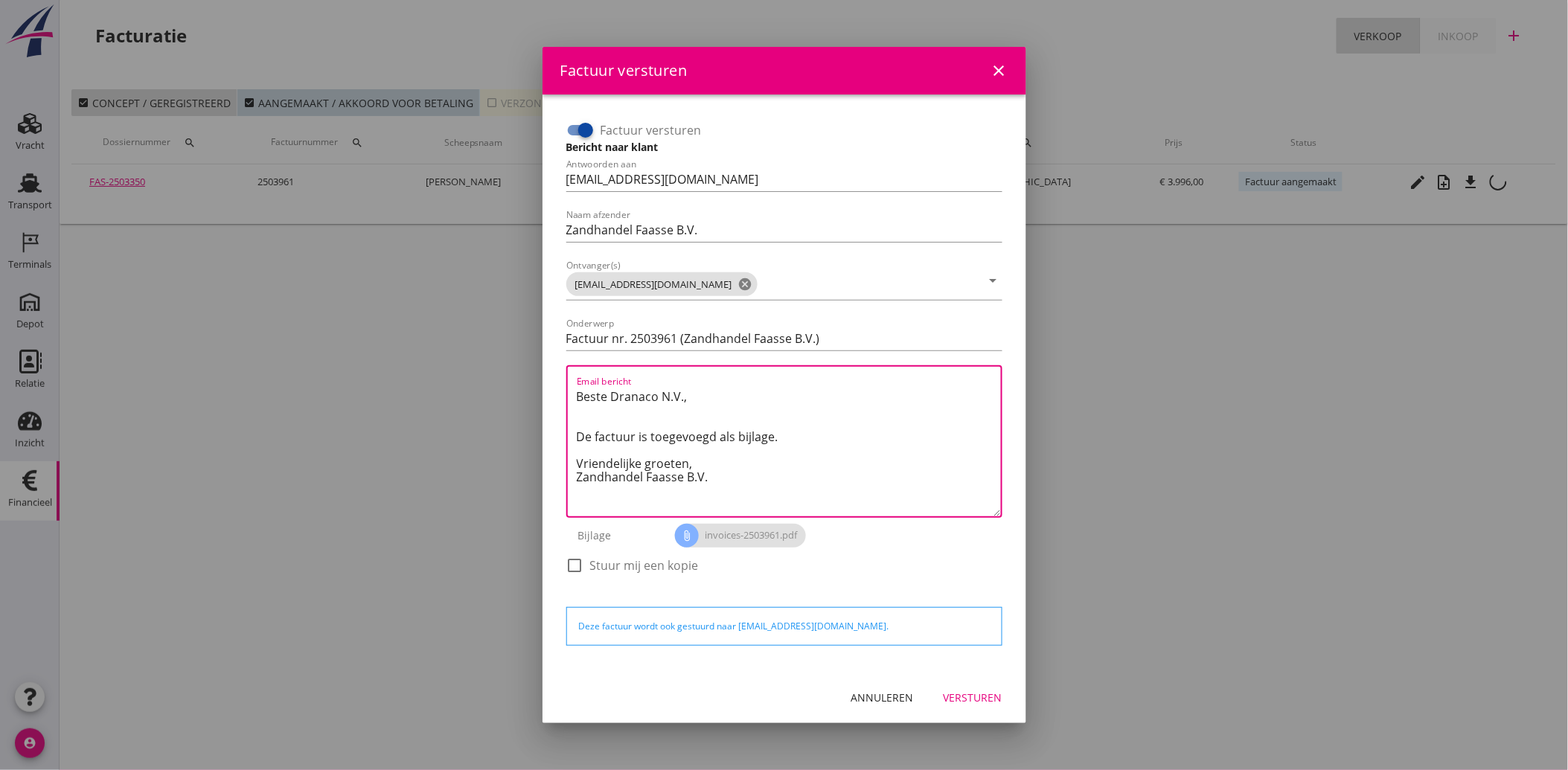
drag, startPoint x: 718, startPoint y: 480, endPoint x: 567, endPoint y: 391, distance: 175.3
click at [567, 391] on div "Email bericht Beste Dranaco N.V., De factuur is toegevoegd als bijlage. Vriende…" at bounding box center [784, 441] width 436 height 152
paste textarea "Geachte heer/mevrouw, Hierbij zenden wij u onze factuur i.v.m. de door ons aan …"
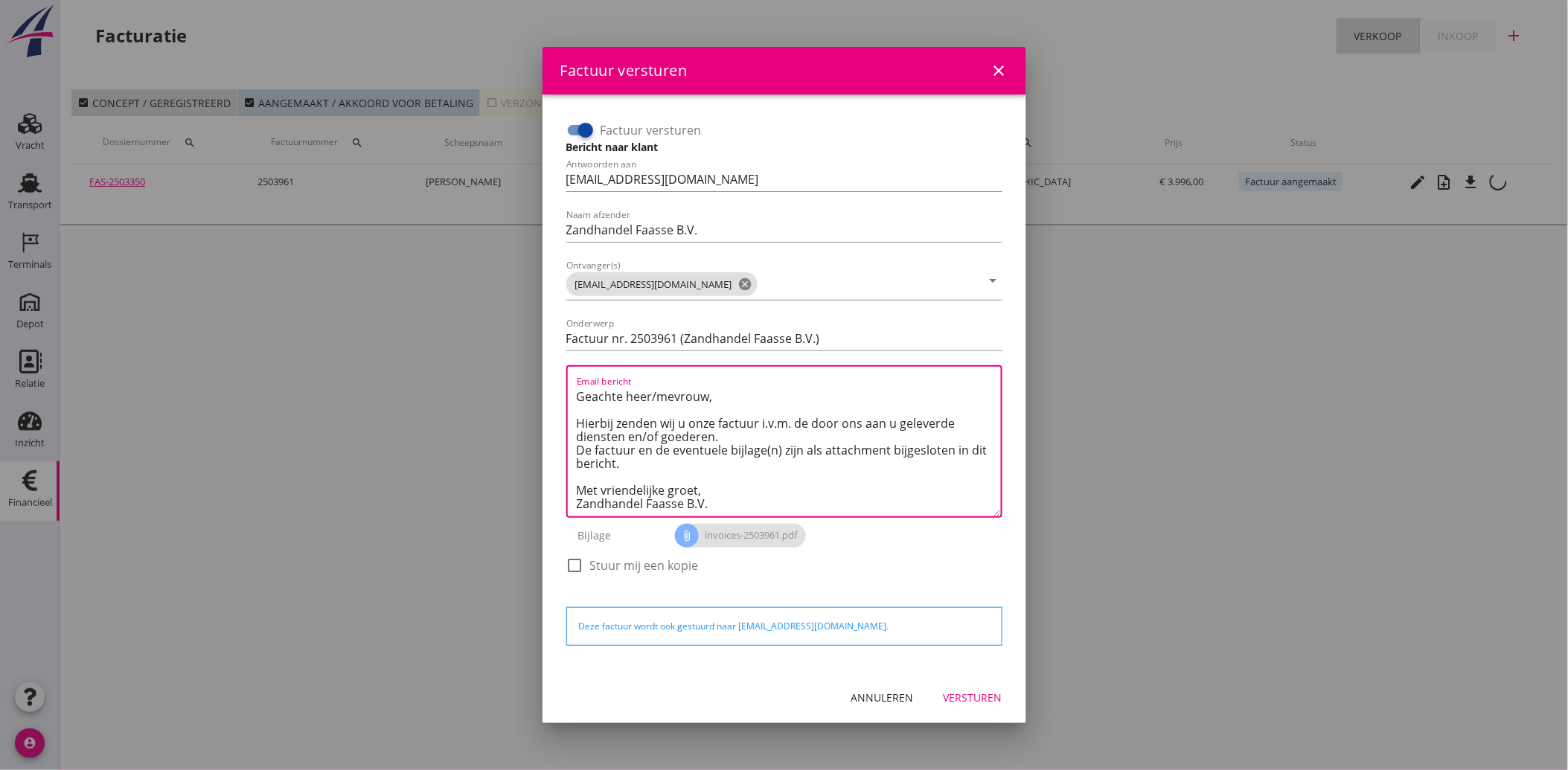
type textarea "Geachte heer/mevrouw, Hierbij zenden wij u onze factuur i.v.m. de door ons aan …"
click at [973, 703] on div "Versturen" at bounding box center [973, 698] width 59 height 16
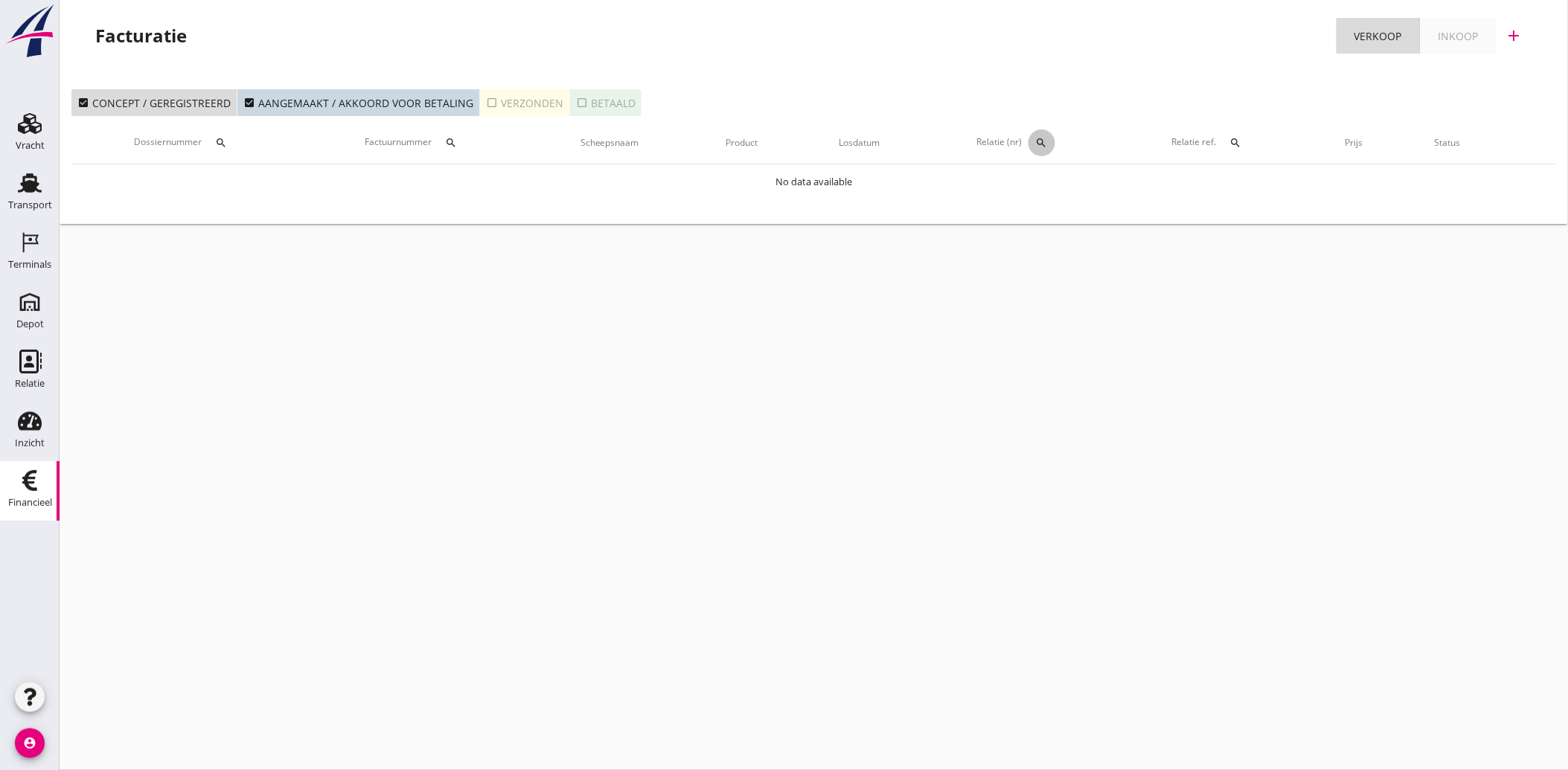
click at [1043, 140] on icon "search" at bounding box center [1041, 143] width 12 height 12
click at [1052, 183] on input "text" at bounding box center [1114, 185] width 155 height 24
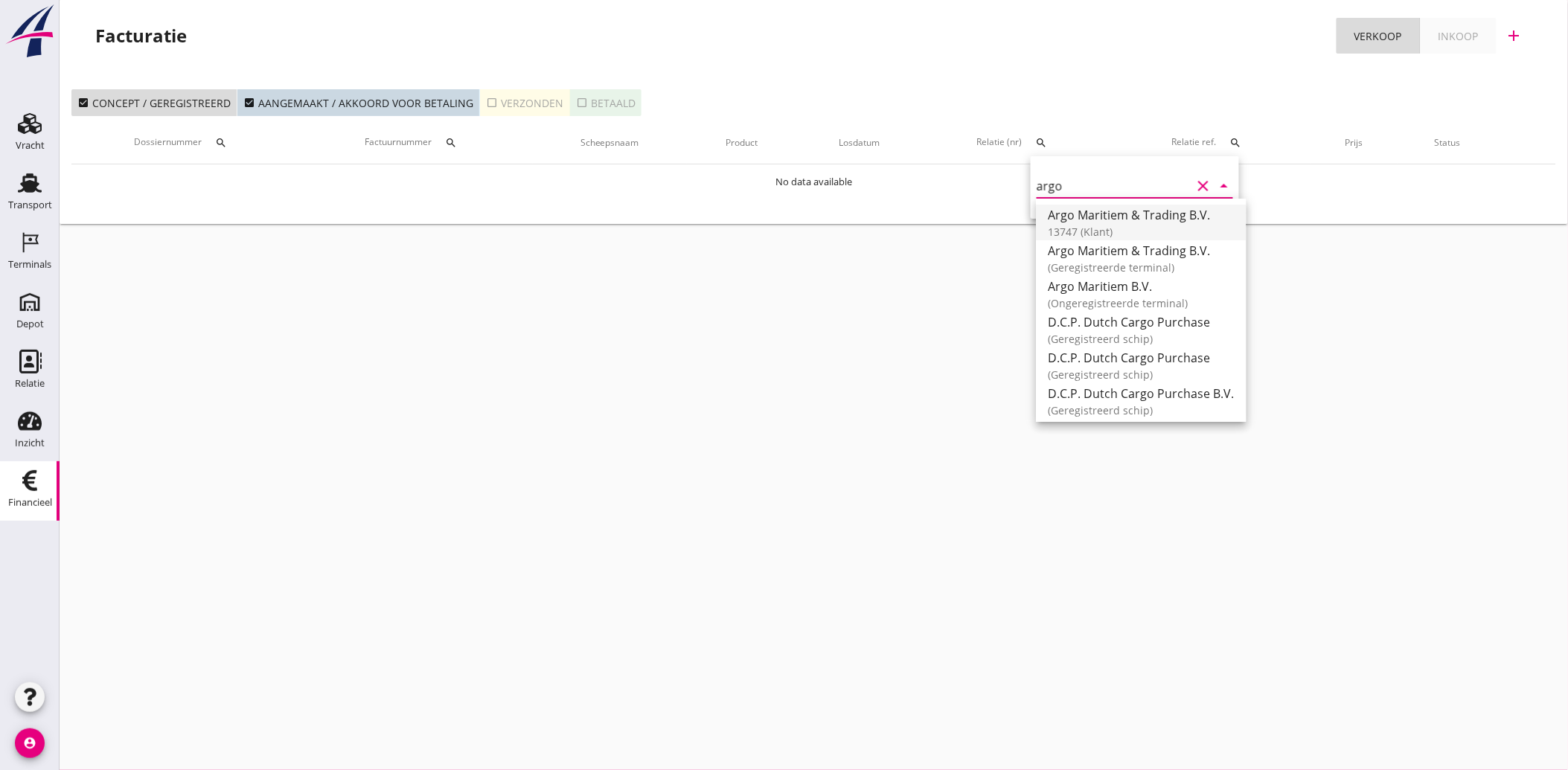
click at [1068, 217] on div "Argo Maritiem & Trading B.V." at bounding box center [1141, 215] width 186 height 18
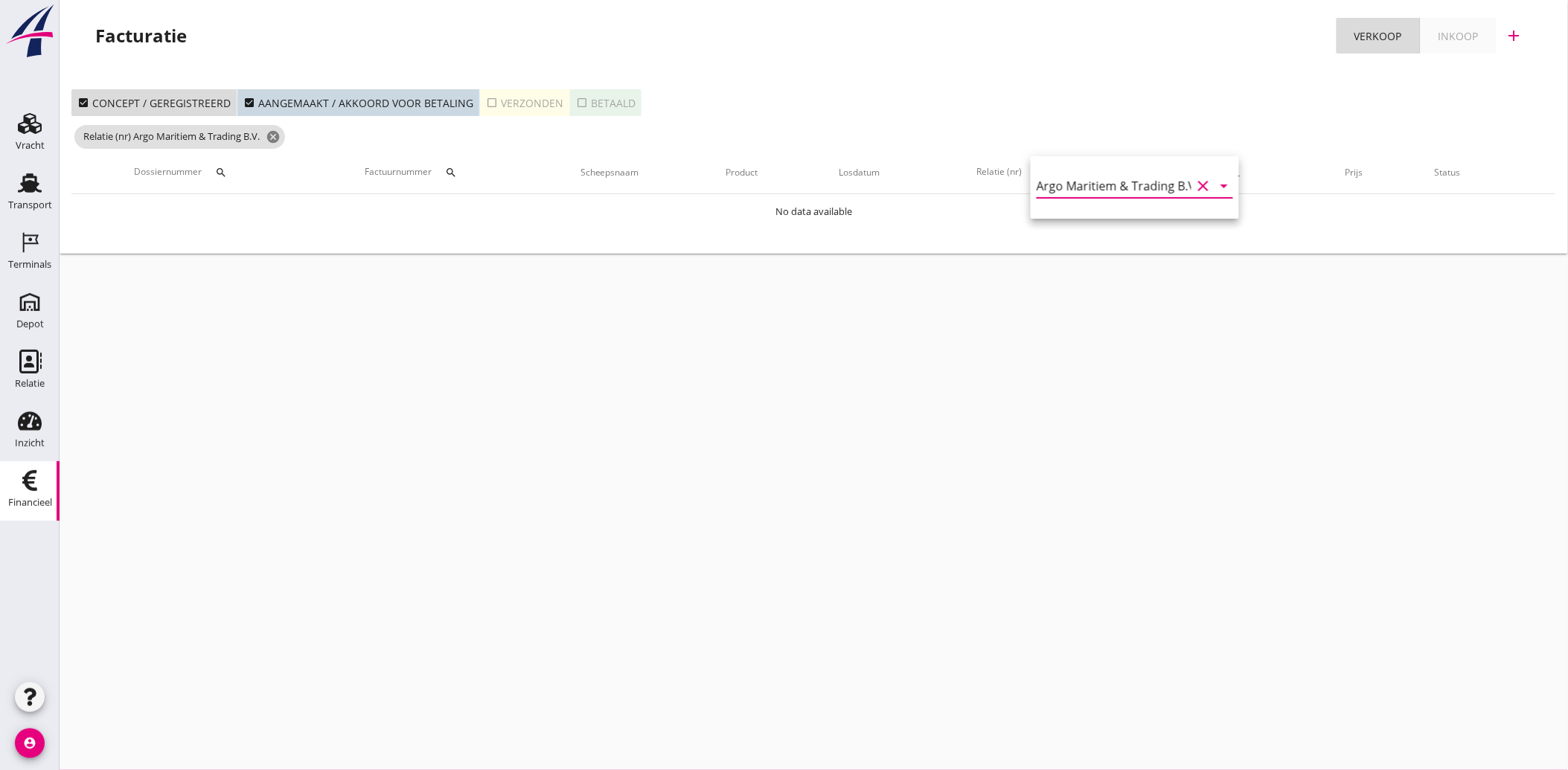
type input "Argo Maritiem & Trading B.V. (13747)"
click at [488, 100] on icon "check_box_outline_blank" at bounding box center [491, 102] width 12 height 12
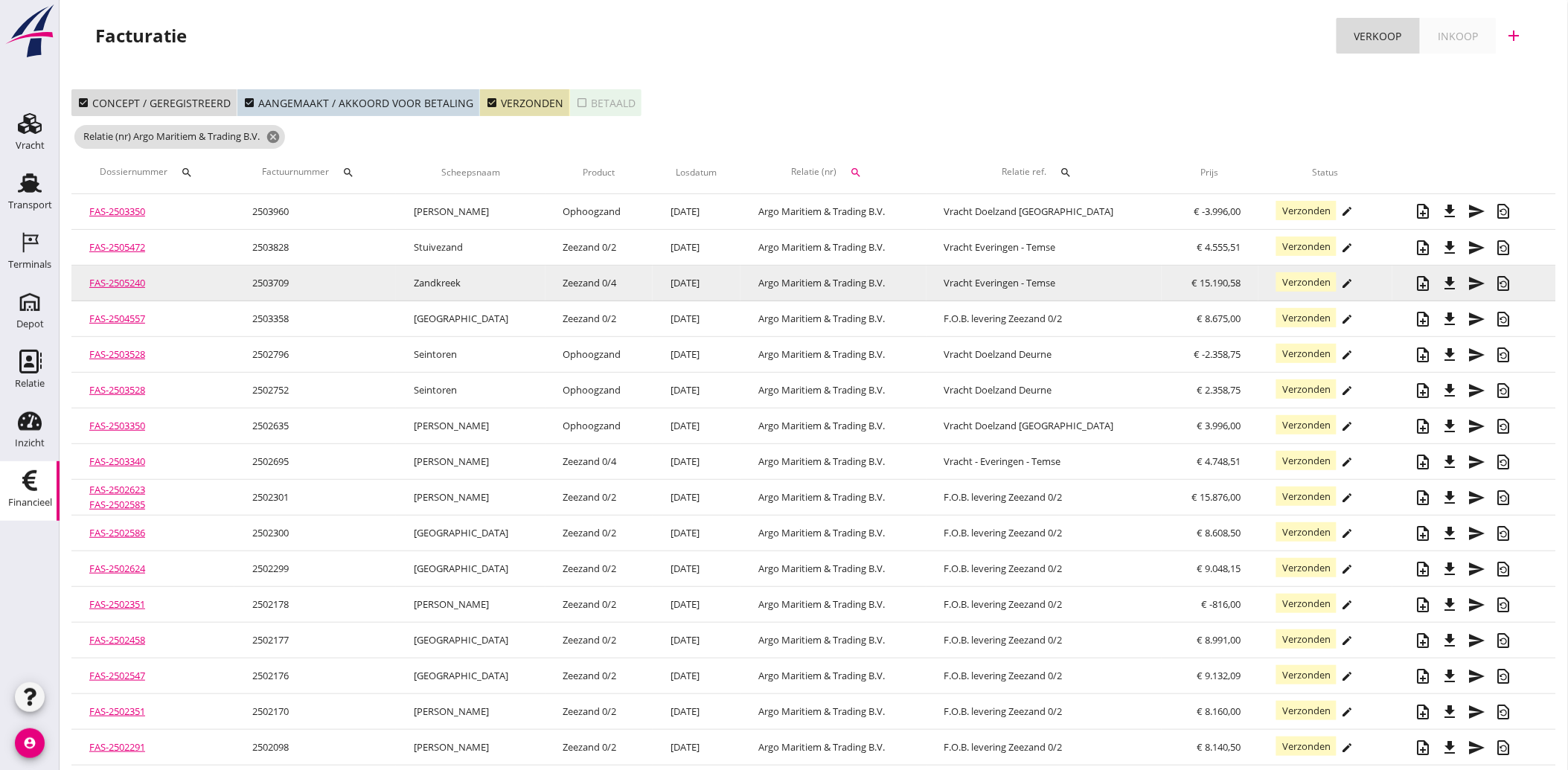
click at [1441, 275] on icon "file_download" at bounding box center [1450, 283] width 18 height 18
click at [1495, 279] on icon "restore_page" at bounding box center [1504, 283] width 18 height 18
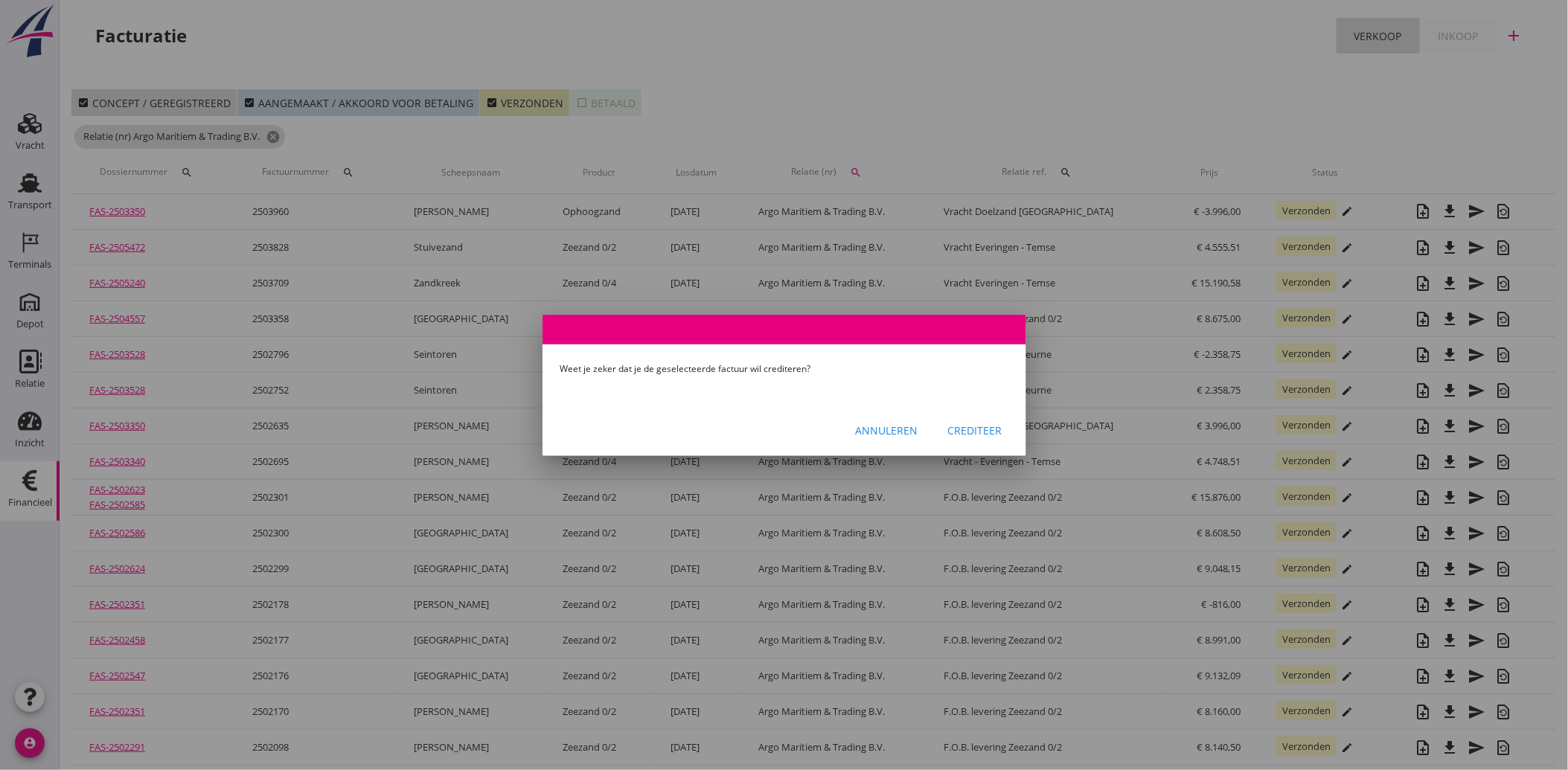
click at [983, 436] on div "Crediteer" at bounding box center [975, 430] width 54 height 16
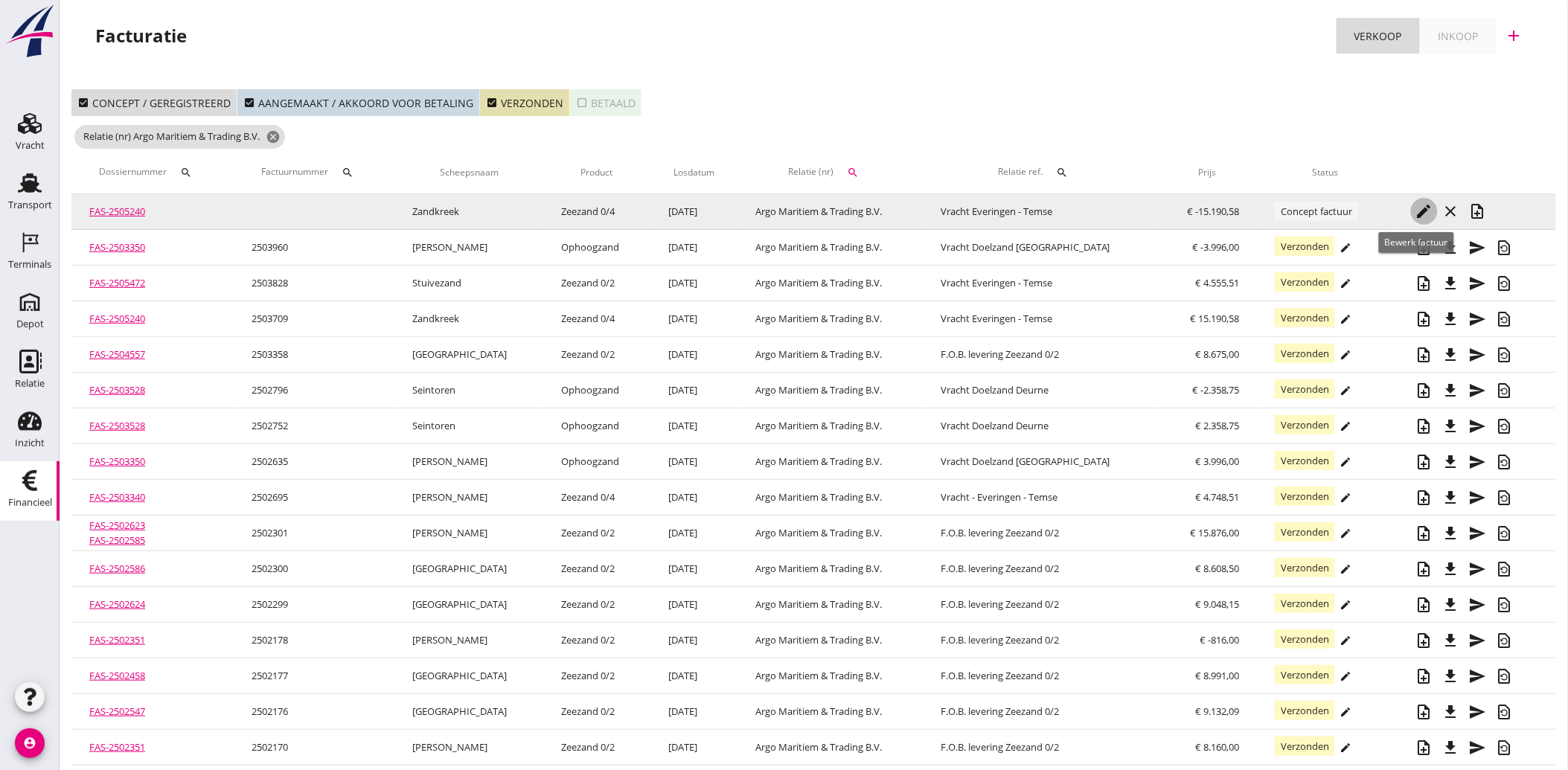
click at [1416, 205] on icon "edit" at bounding box center [1425, 211] width 18 height 18
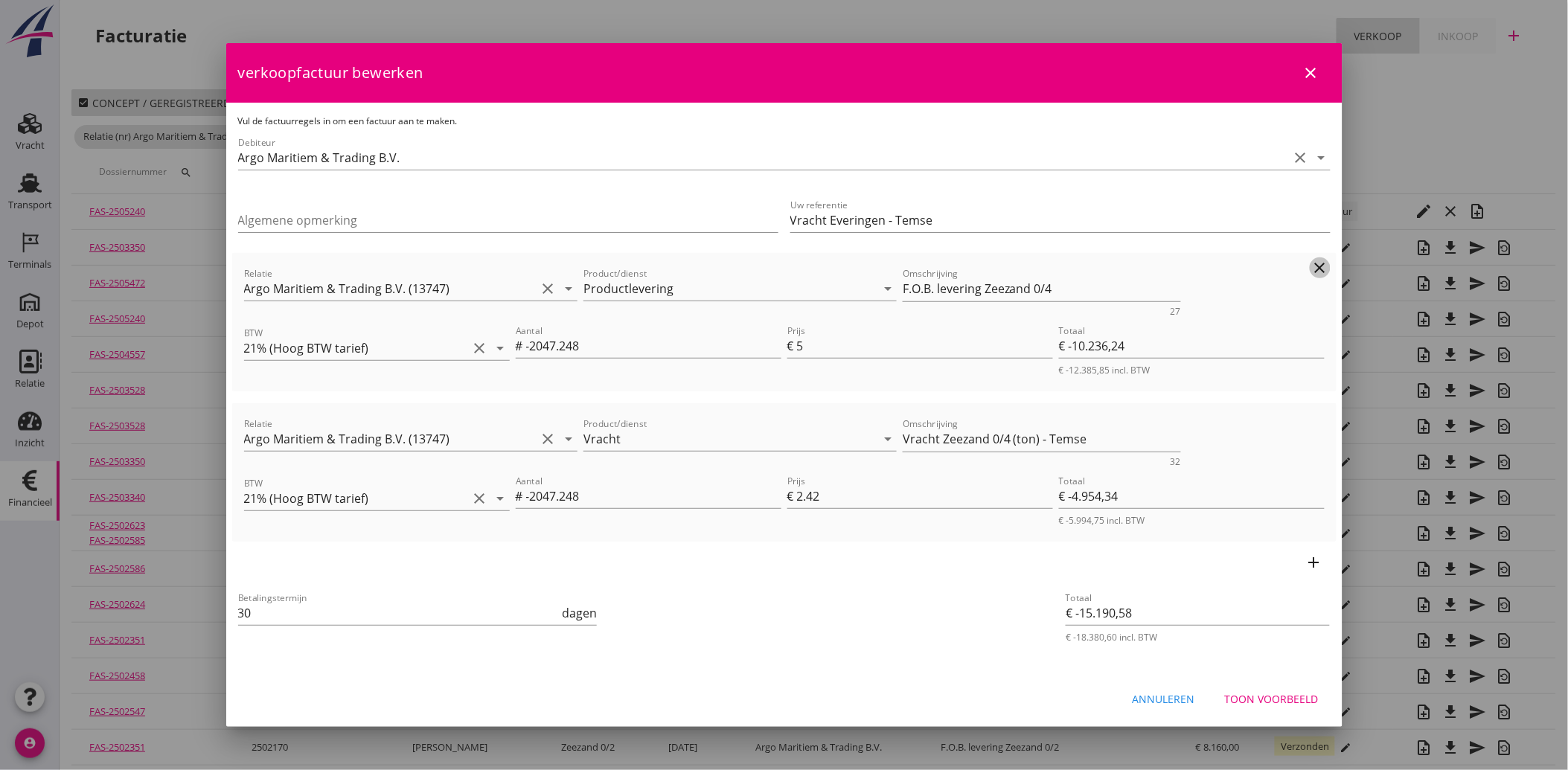
click at [1317, 260] on icon "clear" at bounding box center [1320, 268] width 18 height 18
type input "€ -4.954,34"
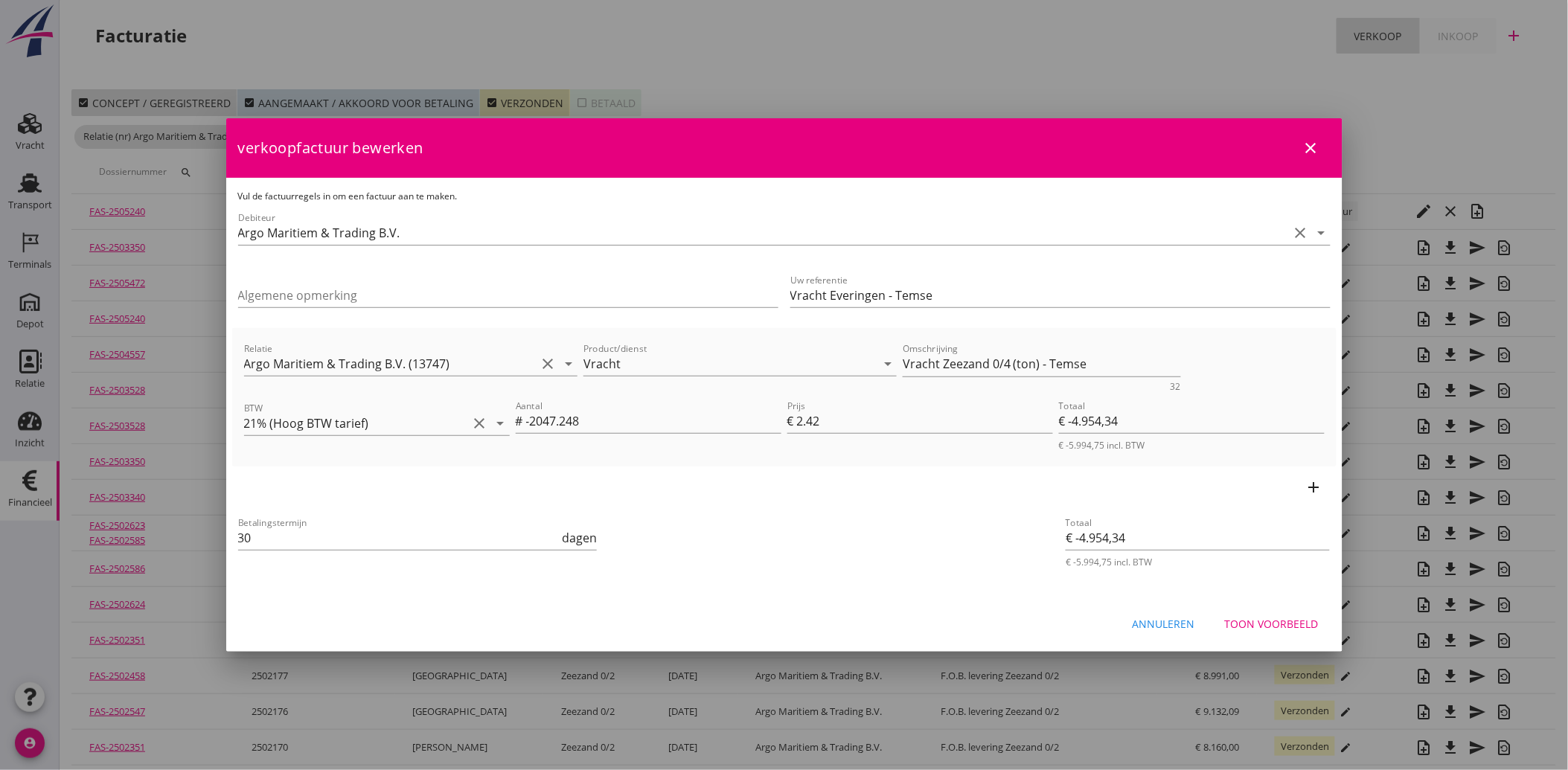
click at [1301, 627] on div "Toon voorbeeld" at bounding box center [1271, 625] width 94 height 16
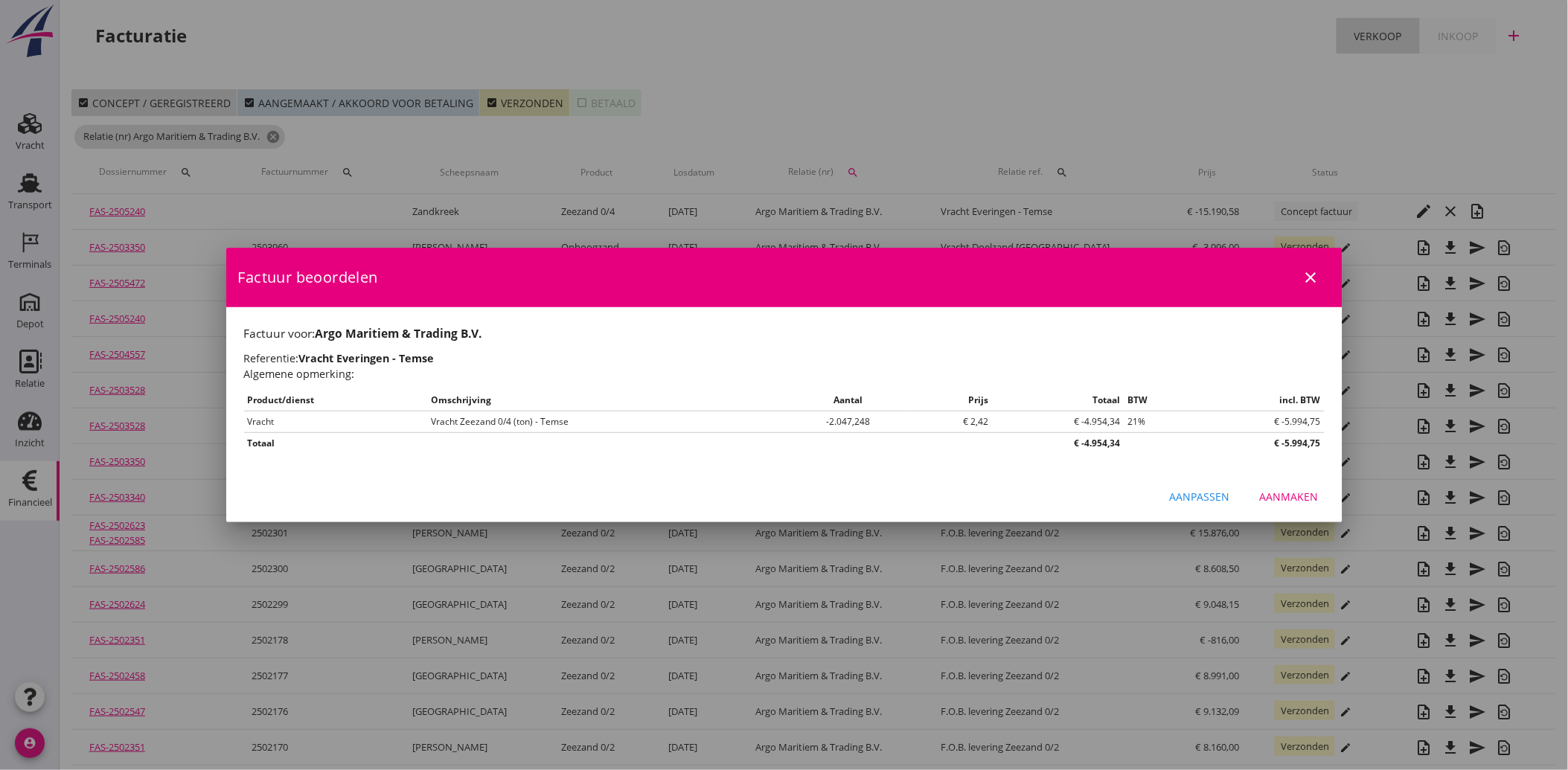
click at [1280, 503] on div "Aanmaken" at bounding box center [1289, 497] width 59 height 16
